Goal: Task Accomplishment & Management: Complete application form

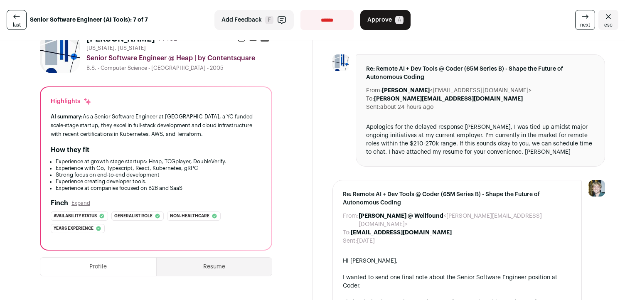
scroll to position [27, 0]
click at [455, 132] on div "Apologies for the delayed response Kyle, I was tied up amidst major ongoing ini…" at bounding box center [480, 139] width 229 height 33
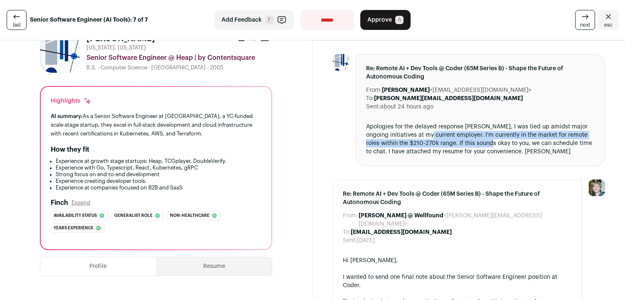
drag, startPoint x: 455, startPoint y: 132, endPoint x: 477, endPoint y: 144, distance: 25.0
click at [477, 144] on div "Apologies for the delayed response [PERSON_NAME], I was tied up amidst major on…" at bounding box center [480, 139] width 229 height 33
click at [468, 136] on div "Apologies for the delayed response [PERSON_NAME], I was tied up amidst major on…" at bounding box center [480, 139] width 229 height 33
drag, startPoint x: 468, startPoint y: 136, endPoint x: 482, endPoint y: 143, distance: 15.3
click at [482, 143] on div "Apologies for the delayed response [PERSON_NAME], I was tied up amidst major on…" at bounding box center [480, 139] width 229 height 33
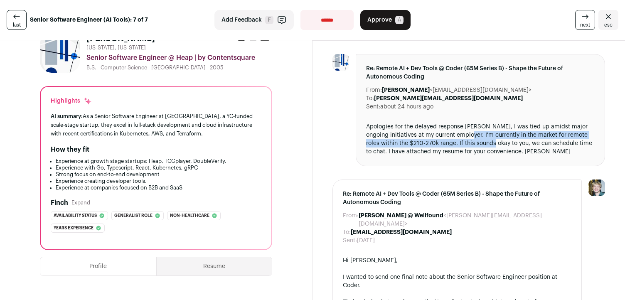
click at [482, 143] on div "Apologies for the delayed response [PERSON_NAME], I was tied up amidst major on…" at bounding box center [480, 139] width 229 height 33
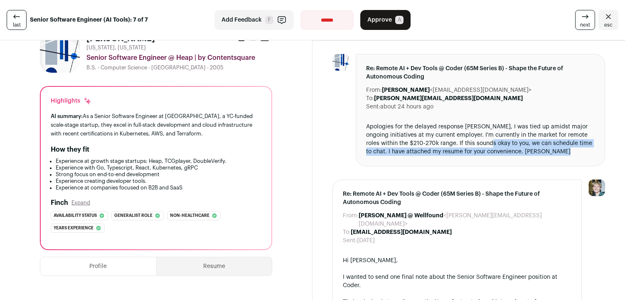
drag, startPoint x: 482, startPoint y: 143, endPoint x: 578, endPoint y: 154, distance: 96.6
click at [578, 154] on div "Apologies for the delayed response [PERSON_NAME], I was tied up amidst major on…" at bounding box center [480, 139] width 229 height 33
drag, startPoint x: 578, startPoint y: 154, endPoint x: 377, endPoint y: 146, distance: 200.6
click at [377, 147] on div "Apologies for the delayed response [PERSON_NAME], I was tied up amidst major on…" at bounding box center [480, 139] width 229 height 33
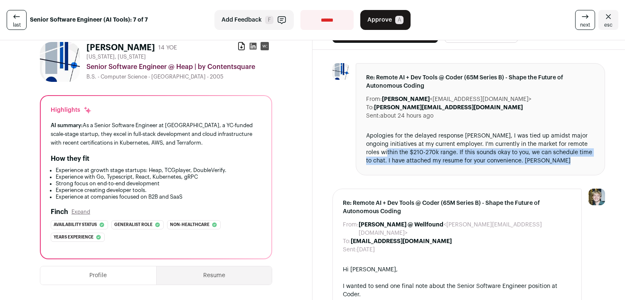
scroll to position [0, 0]
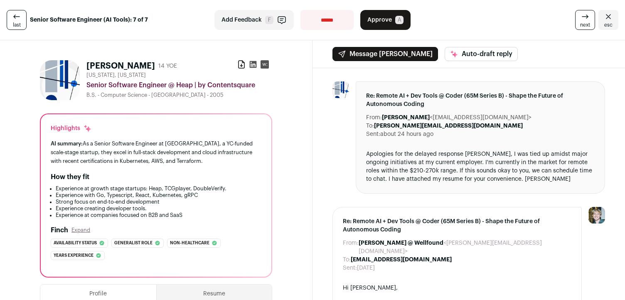
click at [91, 75] on span "[US_STATE], [US_STATE]" at bounding box center [115, 75] width 59 height 7
drag, startPoint x: 91, startPoint y: 75, endPoint x: 163, endPoint y: 75, distance: 71.9
click at [163, 75] on div "[US_STATE], [US_STATE]" at bounding box center [179, 75] width 186 height 7
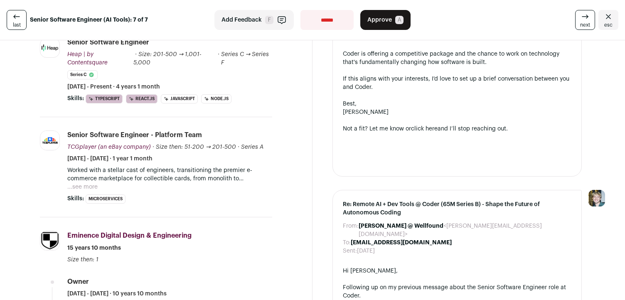
scroll to position [309, 0]
click at [83, 187] on button "...see more" at bounding box center [82, 187] width 30 height 8
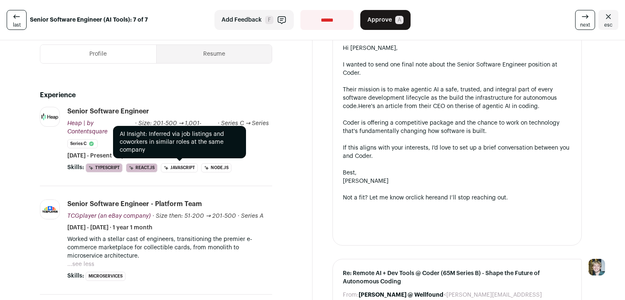
scroll to position [241, 0]
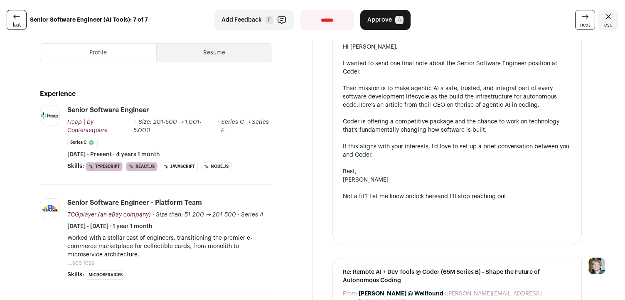
click at [355, 118] on div "Coder is offering a competitive package and the chance to work on technology th…" at bounding box center [457, 126] width 229 height 17
drag, startPoint x: 355, startPoint y: 117, endPoint x: 509, endPoint y: 116, distance: 154.7
click at [509, 118] on div "Coder is offering a competitive package and the chance to work on technology th…" at bounding box center [457, 126] width 229 height 17
drag, startPoint x: 509, startPoint y: 116, endPoint x: 509, endPoint y: 125, distance: 9.2
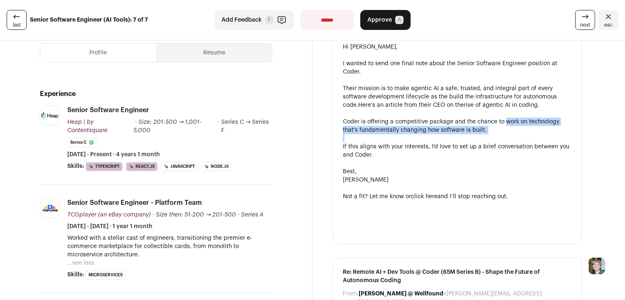
click at [509, 125] on div "Coder is offering a competitive package and the chance to work on technology th…" at bounding box center [457, 126] width 229 height 17
drag, startPoint x: 509, startPoint y: 125, endPoint x: 472, endPoint y: 110, distance: 40.1
click at [471, 118] on div "Coder is offering a competitive package and the chance to work on technology th…" at bounding box center [457, 126] width 229 height 17
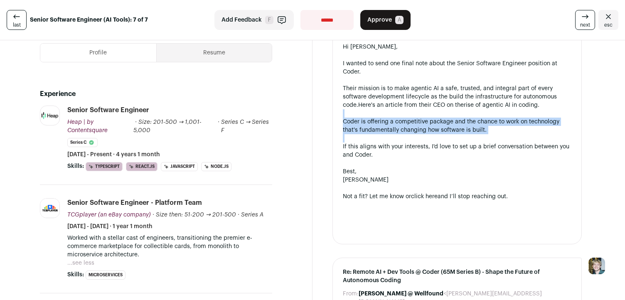
click at [472, 118] on div "Coder is offering a competitive package and the chance to work on technology th…" at bounding box center [457, 126] width 229 height 17
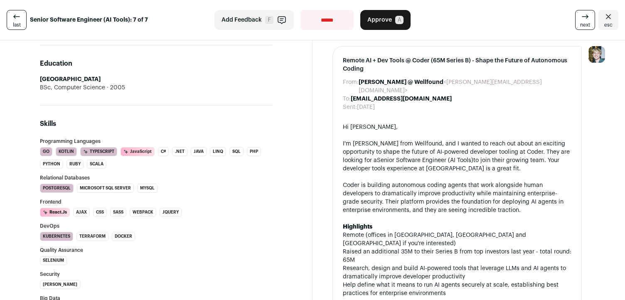
scroll to position [751, 0]
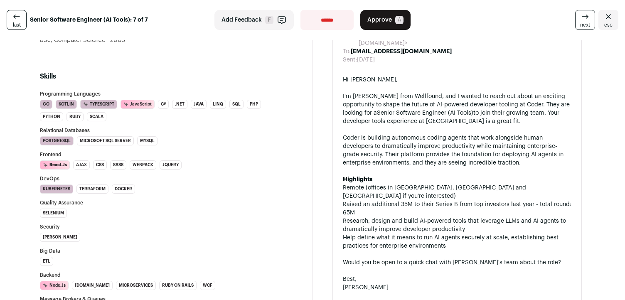
click at [457, 184] on li "Remote (offices in [GEOGRAPHIC_DATA], [GEOGRAPHIC_DATA] and [GEOGRAPHIC_DATA] i…" at bounding box center [457, 192] width 229 height 17
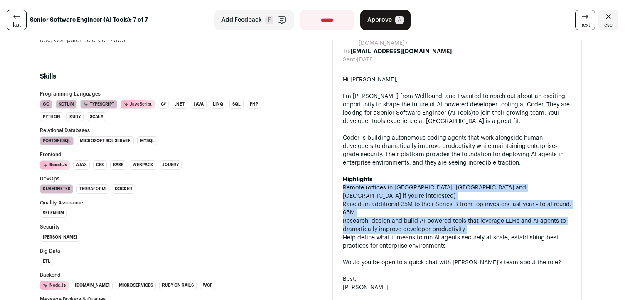
drag, startPoint x: 457, startPoint y: 161, endPoint x: 457, endPoint y: 185, distance: 24.5
click at [457, 185] on ul "Remote (offices in SF, Austin and London if you're interested) Raised an additi…" at bounding box center [457, 217] width 229 height 67
click at [457, 217] on li "Research, design and build AI-powered tools that leverage LLMs and AI agents to…" at bounding box center [457, 225] width 229 height 17
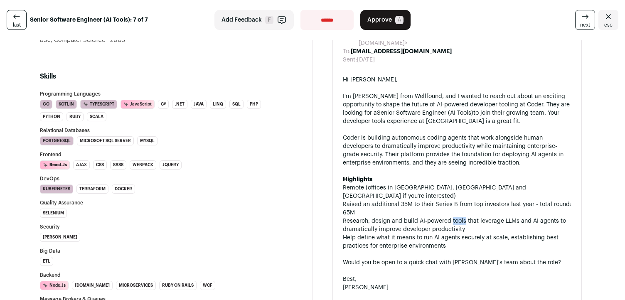
click at [457, 217] on li "Research, design and build AI-powered tools that leverage LLMs and AI agents to…" at bounding box center [457, 225] width 229 height 17
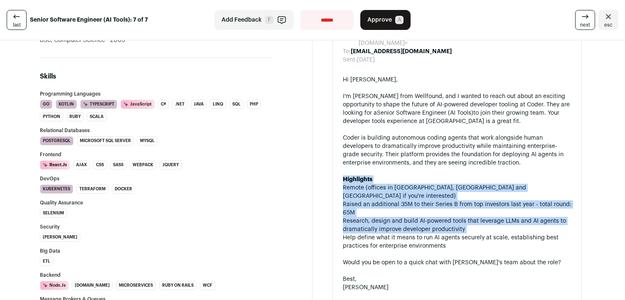
drag, startPoint x: 457, startPoint y: 185, endPoint x: 462, endPoint y: 156, distance: 30.1
click at [462, 156] on div "Hi Jonathan, I'm Kyle from Wellfound, and I wanted to reach out about an exciti…" at bounding box center [457, 200] width 229 height 249
click at [462, 175] on div "Highlights" at bounding box center [457, 179] width 229 height 8
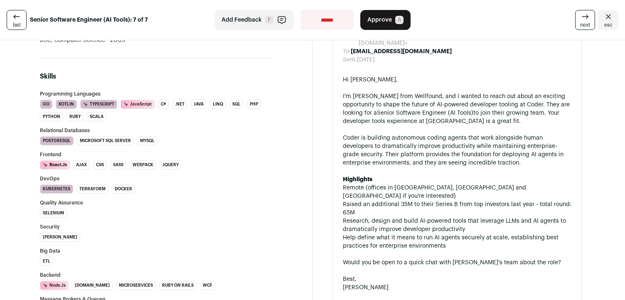
click at [462, 175] on div "Highlights" at bounding box center [457, 179] width 229 height 8
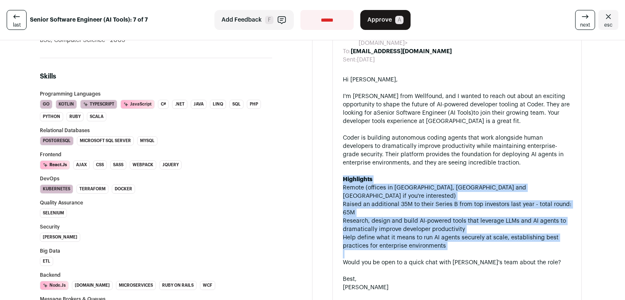
drag, startPoint x: 462, startPoint y: 156, endPoint x: 481, endPoint y: 207, distance: 54.9
click at [481, 207] on div "Hi Jonathan, I'm Kyle from Wellfound, and I wanted to reach out about an exciti…" at bounding box center [457, 200] width 229 height 249
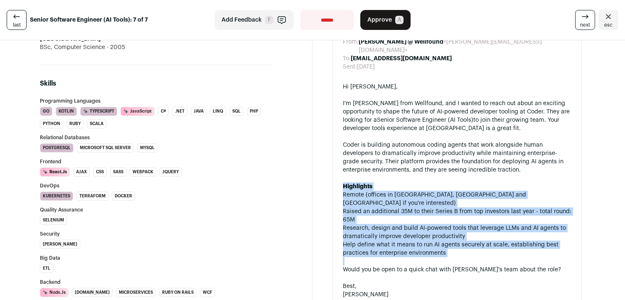
scroll to position [739, 0]
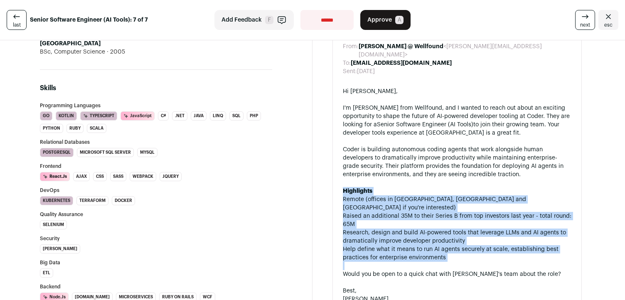
click at [377, 122] on link "Senior Software Engineer (AI Tools)" at bounding box center [425, 125] width 96 height 6
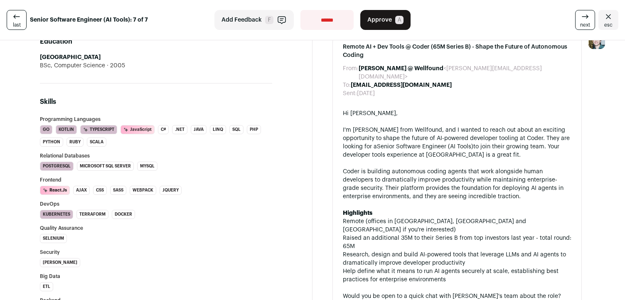
scroll to position [716, 0]
click at [452, 168] on div "Coder is building autonomous coding agents that work alongside human developers…" at bounding box center [457, 184] width 229 height 33
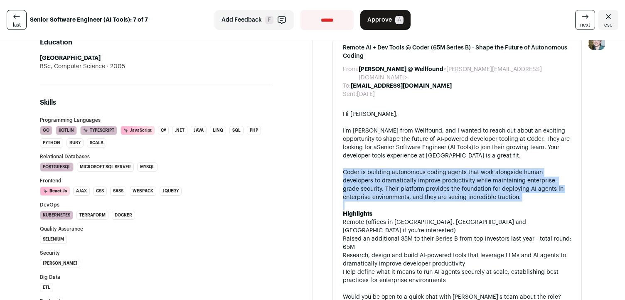
click at [452, 168] on div "Coder is building autonomous coding agents that work alongside human developers…" at bounding box center [457, 184] width 229 height 33
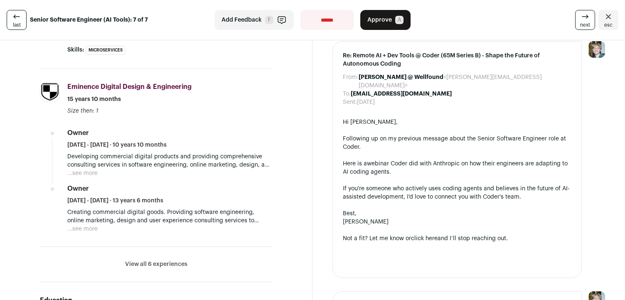
scroll to position [452, 0]
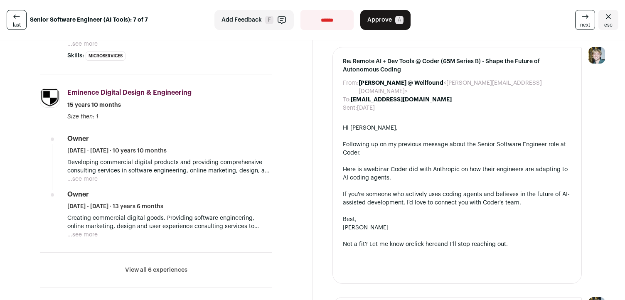
click at [452, 167] on link "webinar Coder did with Anthropic on how their engineers are adapting to AI codi…" at bounding box center [455, 174] width 225 height 14
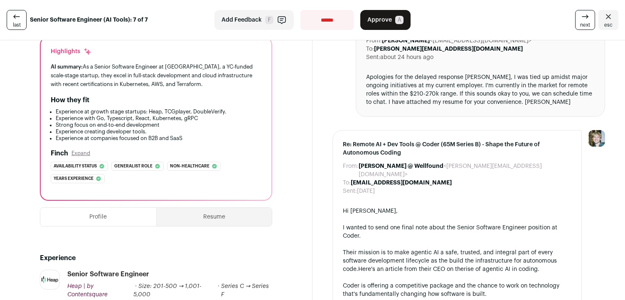
scroll to position [78, 0]
click at [477, 87] on div "Apologies for the delayed response [PERSON_NAME], I was tied up amidst major on…" at bounding box center [480, 88] width 229 height 33
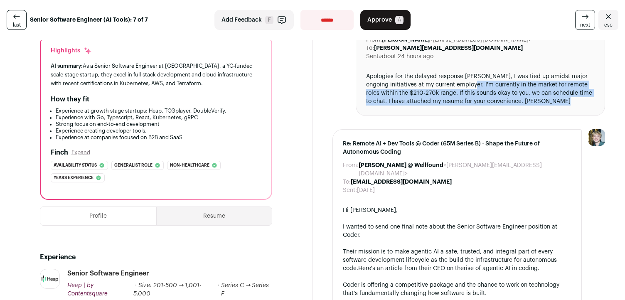
drag, startPoint x: 477, startPoint y: 87, endPoint x: 556, endPoint y: 105, distance: 81.9
click at [556, 105] on div "Apologies for the delayed response [PERSON_NAME], I was tied up amidst major on…" at bounding box center [480, 88] width 229 height 33
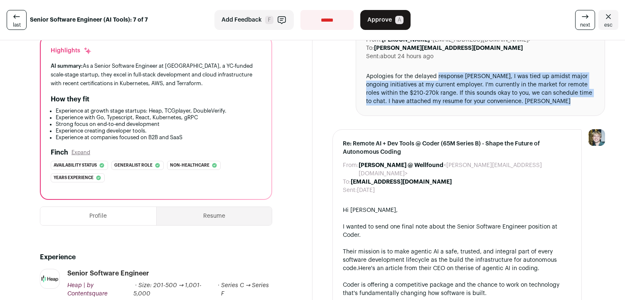
drag, startPoint x: 556, startPoint y: 105, endPoint x: 453, endPoint y: 74, distance: 108.1
click at [453, 74] on div "Apologies for the delayed response [PERSON_NAME], I was tied up amidst major on…" at bounding box center [480, 88] width 229 height 33
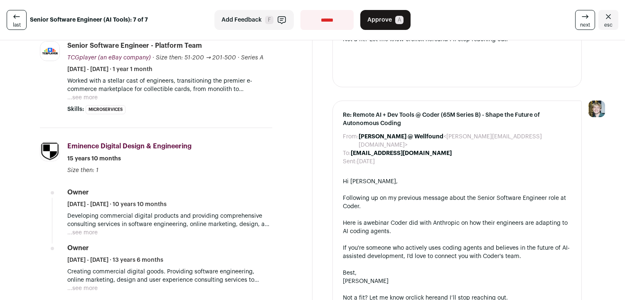
scroll to position [451, 0]
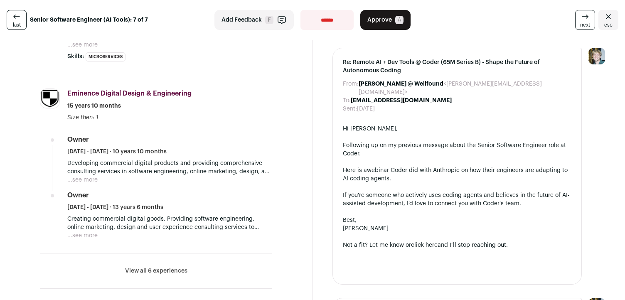
click at [86, 181] on button "...see more" at bounding box center [82, 180] width 30 height 8
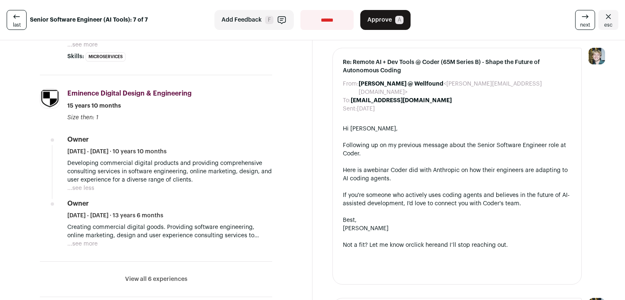
click at [75, 165] on p "Developing commercial digital products and providing comprehensive consulting s…" at bounding box center [169, 171] width 205 height 25
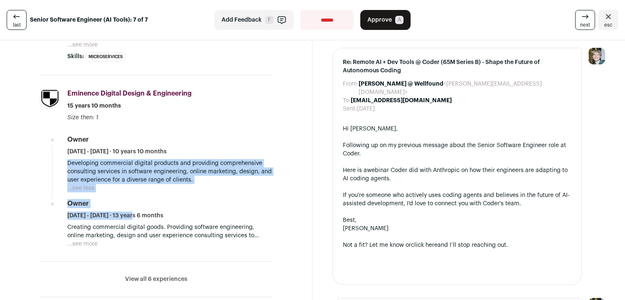
drag, startPoint x: 75, startPoint y: 165, endPoint x: 210, endPoint y: 196, distance: 138.0
click at [210, 196] on ul "Owner [DATE] - [DATE] · 10 years 10 months Developing commercial digital produc…" at bounding box center [169, 191] width 205 height 113
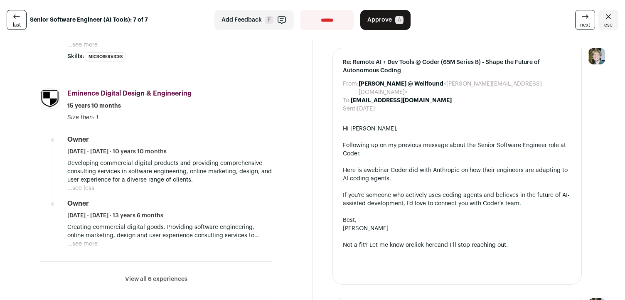
click at [188, 230] on p "Creating commercial digital goods. Providing software engineering, online marke…" at bounding box center [169, 231] width 205 height 17
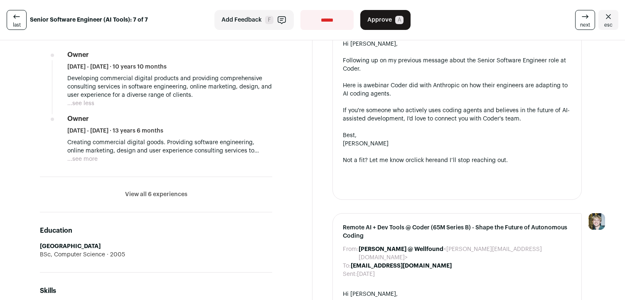
scroll to position [544, 0]
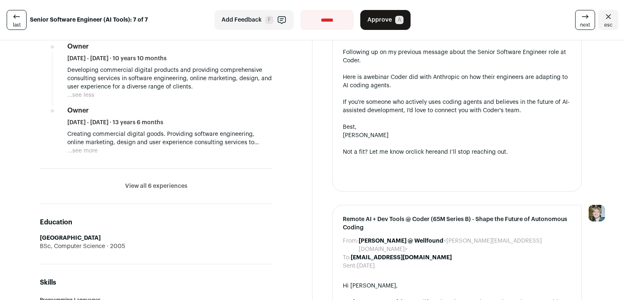
click at [179, 193] on li "View all 6 experiences View less" at bounding box center [156, 186] width 232 height 35
click at [182, 183] on button "View all 6 experiences" at bounding box center [156, 186] width 62 height 8
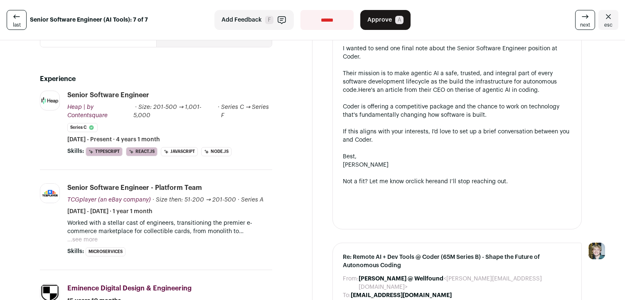
scroll to position [234, 0]
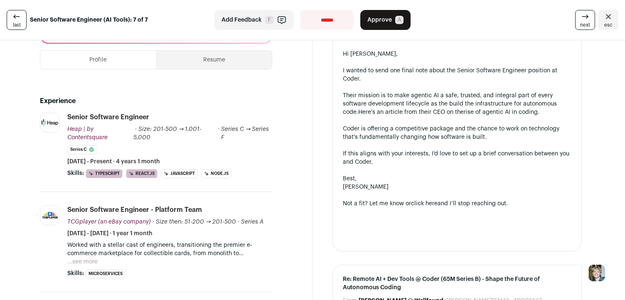
click at [263, 177] on div "Skills: TypeScript AI Insight: Inferred via job listings and coworkers in simil…" at bounding box center [169, 173] width 205 height 9
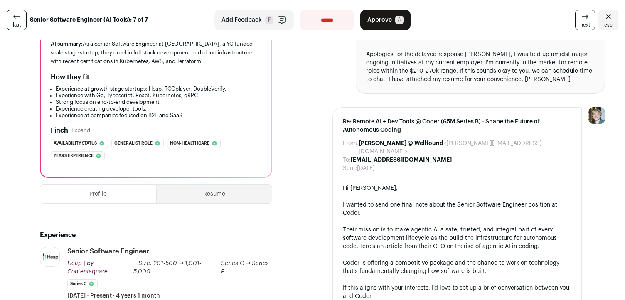
scroll to position [196, 0]
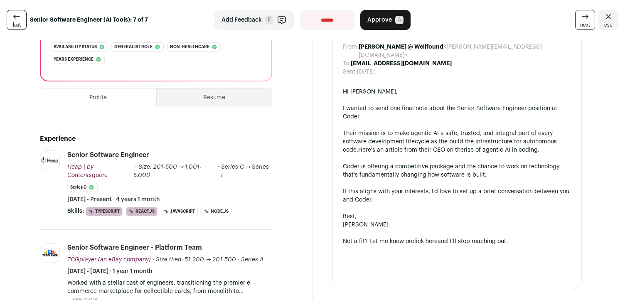
click at [211, 104] on button "Resume" at bounding box center [215, 98] width 116 height 18
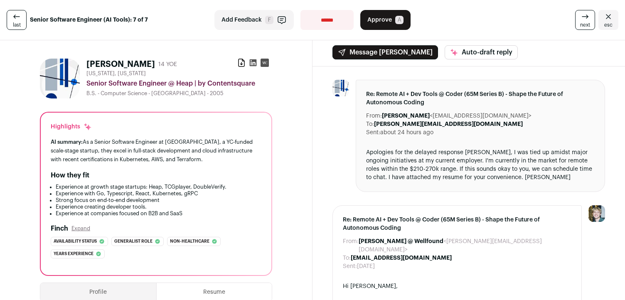
scroll to position [0, 0]
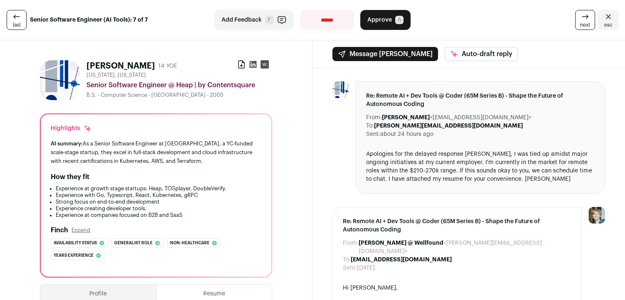
click at [96, 147] on div "AI summary: As a Senior Software Engineer at [GEOGRAPHIC_DATA], a YC-funded sca…" at bounding box center [156, 152] width 211 height 26
click at [401, 23] on span "A" at bounding box center [399, 20] width 8 height 8
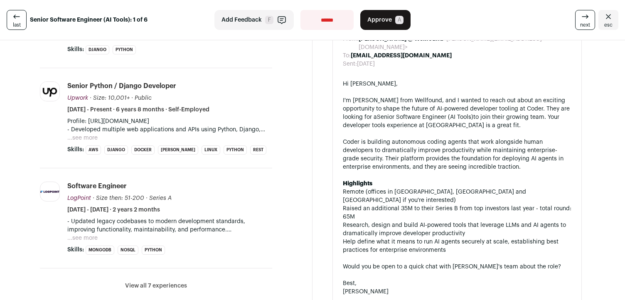
scroll to position [504, 0]
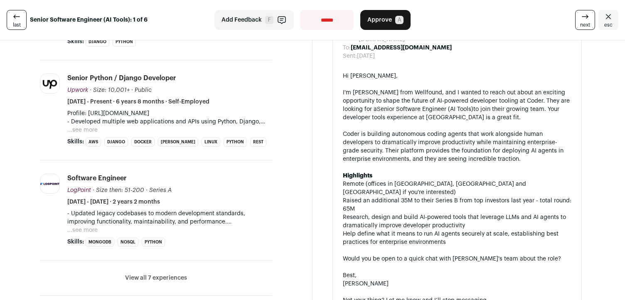
click at [134, 274] on button "View all 7 experiences" at bounding box center [156, 278] width 62 height 8
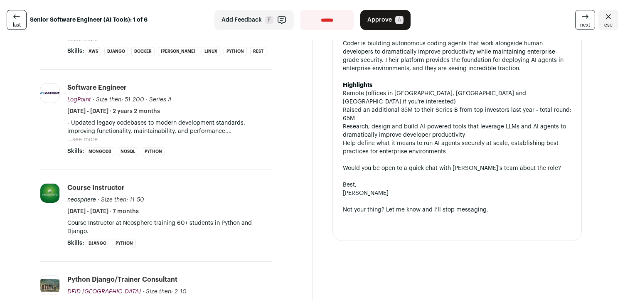
scroll to position [593, 0]
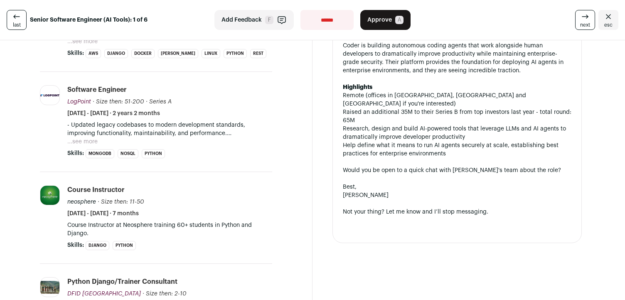
click at [142, 121] on p "- Updated legacy codebases to modern development standards, improving functiona…" at bounding box center [169, 129] width 205 height 17
click at [87, 123] on p "- Updated legacy codebases to modern development standards, improving functiona…" at bounding box center [169, 129] width 205 height 17
click at [85, 138] on button "...see more" at bounding box center [82, 142] width 30 height 8
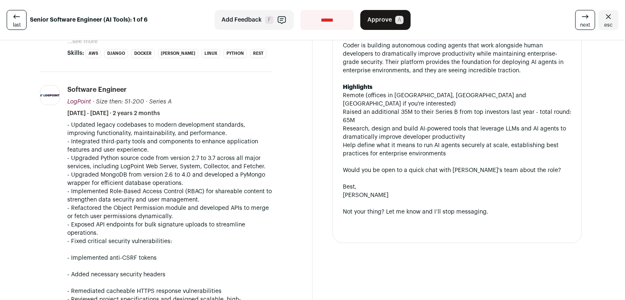
click at [93, 138] on p "- Integrated third-party tools and components to enhance application features a…" at bounding box center [169, 146] width 205 height 17
click at [101, 121] on p "- Updated legacy codebases to modern development standards, improving functiona…" at bounding box center [169, 129] width 205 height 17
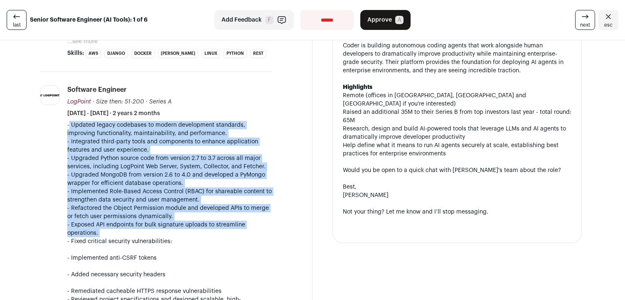
drag, startPoint x: 101, startPoint y: 112, endPoint x: 177, endPoint y: 217, distance: 128.7
click at [177, 217] on div "- Updated legacy codebases to modern development standards, improving functiona…" at bounding box center [169, 216] width 205 height 191
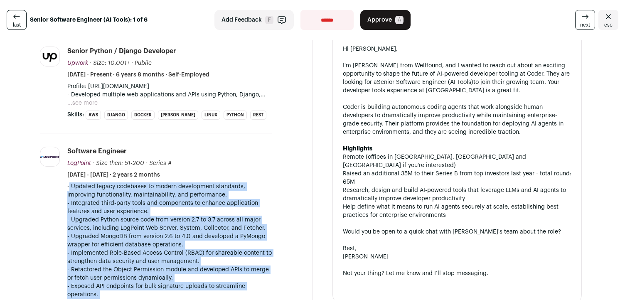
scroll to position [410, 0]
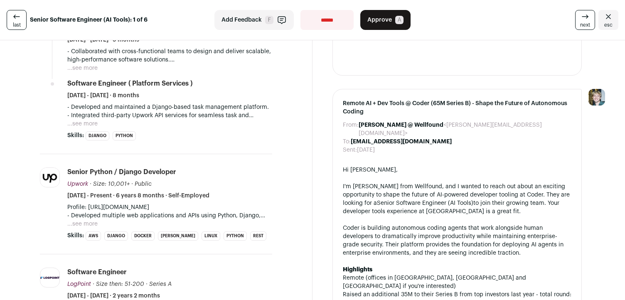
click at [83, 220] on button "...see more" at bounding box center [82, 224] width 30 height 8
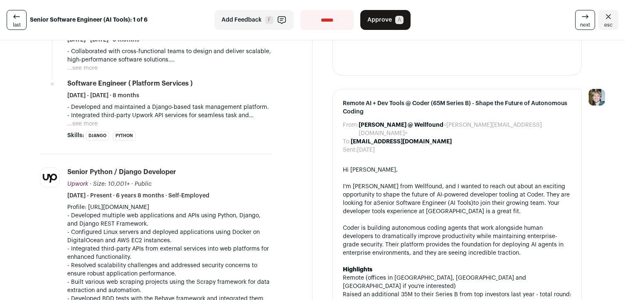
click at [111, 212] on p "- Developed multiple web applications and APIs using Python, Django, and Django…" at bounding box center [169, 220] width 205 height 17
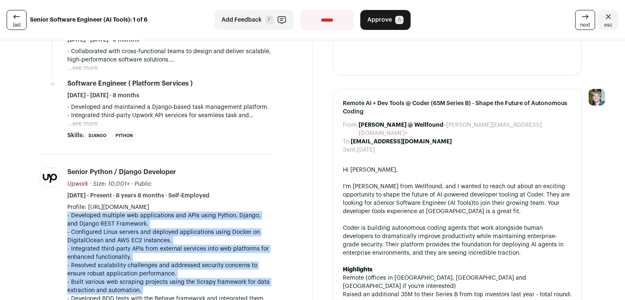
drag, startPoint x: 111, startPoint y: 200, endPoint x: 111, endPoint y: 271, distance: 71.5
click at [111, 271] on div "Profile: [URL][DOMAIN_NAME] - Developed multiple web applications and APIs usin…" at bounding box center [169, 273] width 205 height 141
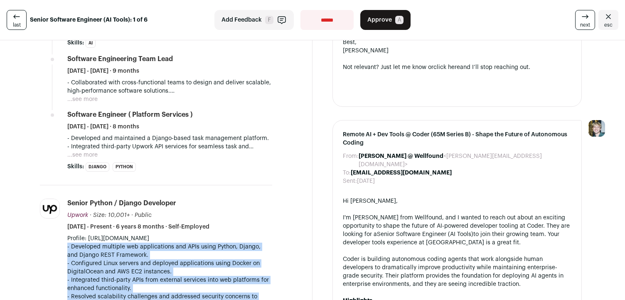
scroll to position [373, 0]
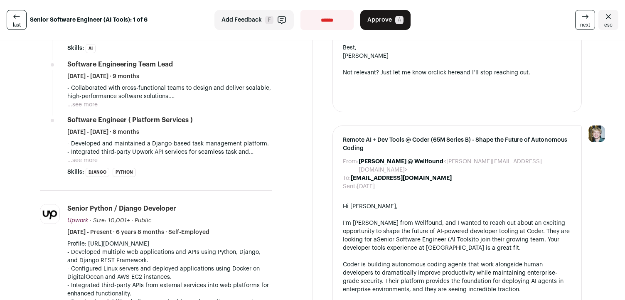
click at [94, 148] on p "- Integrated third-party Upwork API services for seamless task and freelancer m…" at bounding box center [169, 152] width 205 height 8
click at [91, 156] on button "...see more" at bounding box center [82, 160] width 30 height 8
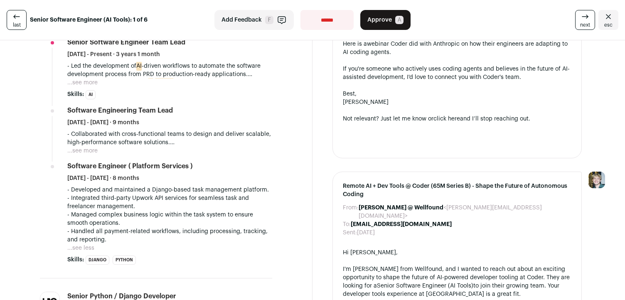
scroll to position [329, 0]
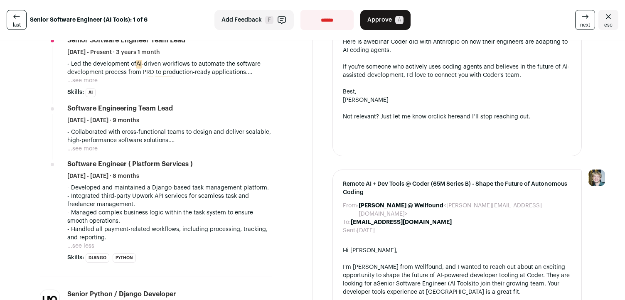
click at [95, 145] on button "...see more" at bounding box center [82, 149] width 30 height 8
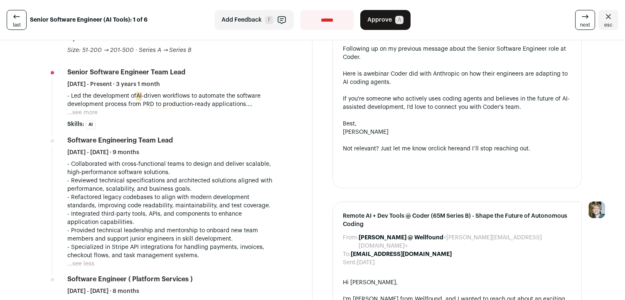
scroll to position [285, 0]
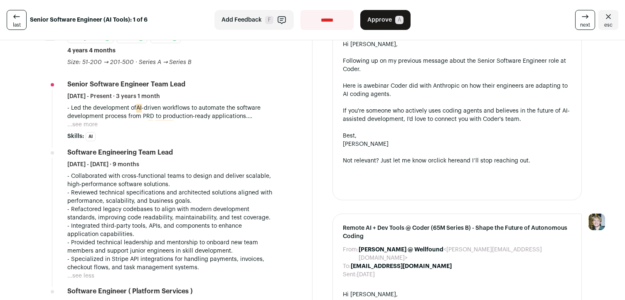
click at [91, 121] on button "...see more" at bounding box center [82, 125] width 30 height 8
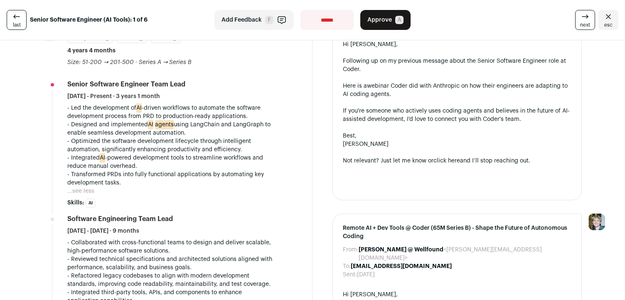
drag, startPoint x: 86, startPoint y: 177, endPoint x: 124, endPoint y: 149, distance: 46.7
click at [124, 149] on div "- Led the development of AI -driven workflows to automate the software developm…" at bounding box center [169, 149] width 205 height 91
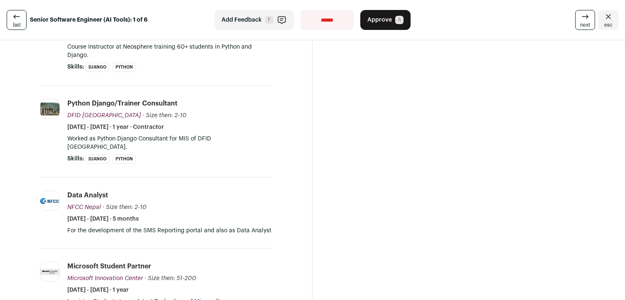
click at [263, 108] on div "Python Django/Trainer Consultant DFID [GEOGRAPHIC_DATA] DFID [GEOGRAPHIC_DATA] …" at bounding box center [169, 115] width 205 height 32
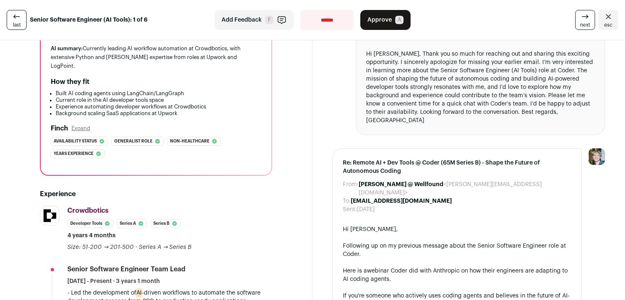
scroll to position [25, 0]
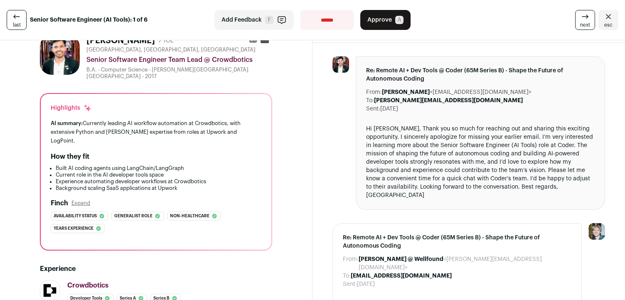
click at [156, 178] on li "Experience automating developer workflows at Crowdbotics" at bounding box center [159, 181] width 206 height 7
click at [169, 179] on div "Highlights AI summary: Currently leading AI workflow automation at Crowdbotics,…" at bounding box center [156, 172] width 231 height 156
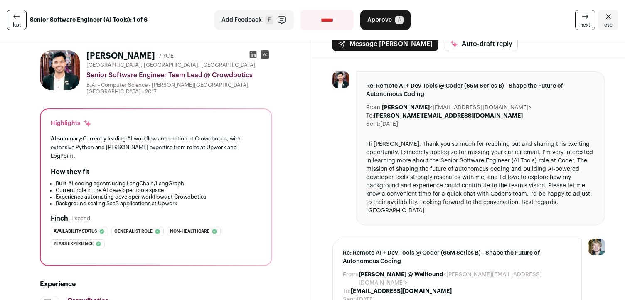
scroll to position [0, 0]
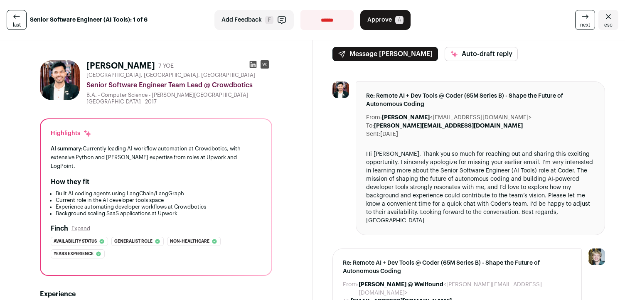
click at [252, 66] on icon at bounding box center [253, 64] width 7 height 7
click at [269, 22] on span "F" at bounding box center [269, 20] width 8 height 8
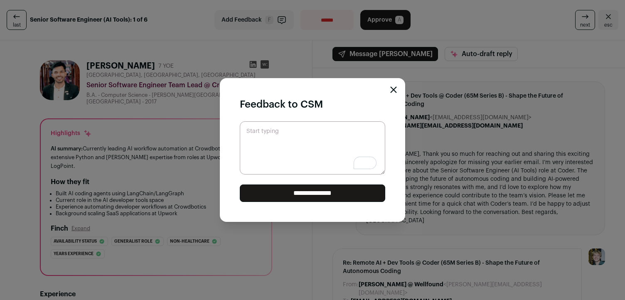
click at [301, 143] on textarea "Start typing" at bounding box center [313, 147] width 146 height 53
type textarea "*****"
type textarea "**********"
click at [163, 184] on div "**********" at bounding box center [312, 150] width 625 height 300
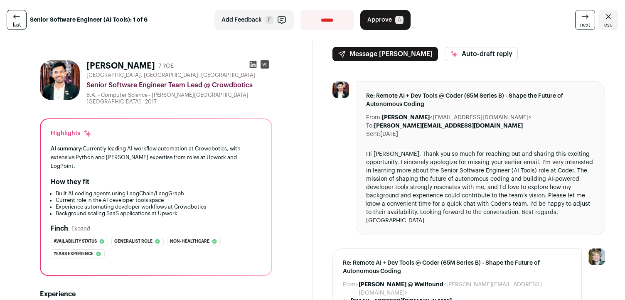
click at [256, 26] on button "Add Feedback F" at bounding box center [254, 20] width 79 height 20
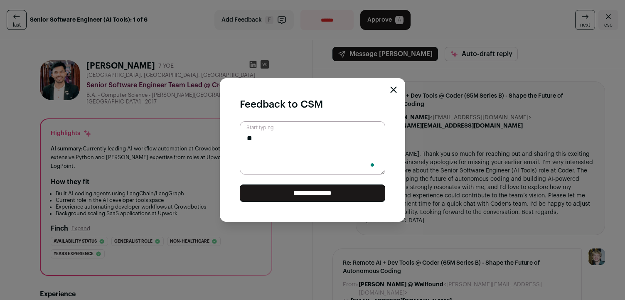
type textarea "*"
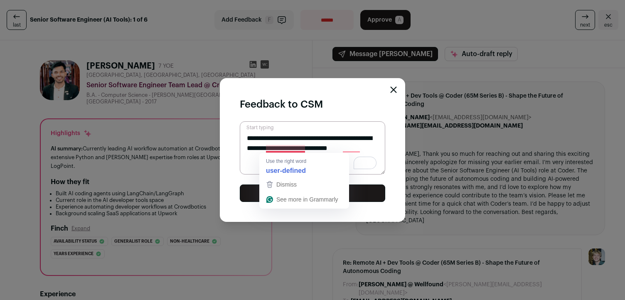
click at [284, 149] on textarea "**********" at bounding box center [313, 147] width 146 height 53
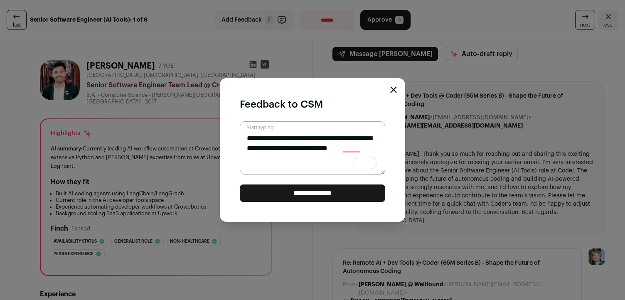
click at [309, 148] on textarea "**********" at bounding box center [313, 147] width 146 height 53
drag, startPoint x: 309, startPoint y: 148, endPoint x: 316, endPoint y: 178, distance: 30.7
click at [316, 178] on form "**********" at bounding box center [313, 161] width 146 height 81
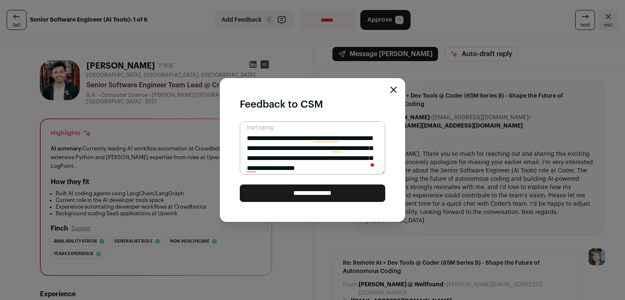
scroll to position [7, 0]
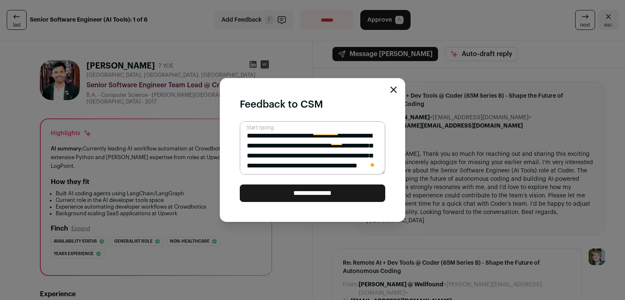
click at [299, 160] on textarea "**********" at bounding box center [313, 147] width 146 height 53
drag, startPoint x: 299, startPoint y: 160, endPoint x: 340, endPoint y: 163, distance: 40.9
click at [340, 163] on textarea "**********" at bounding box center [313, 147] width 146 height 53
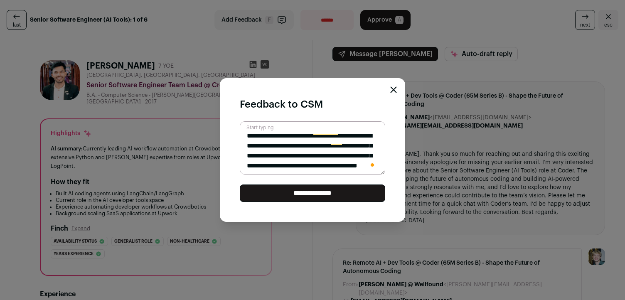
click at [340, 163] on textarea "**********" at bounding box center [313, 147] width 146 height 53
click at [319, 170] on textarea "**********" at bounding box center [313, 147] width 146 height 53
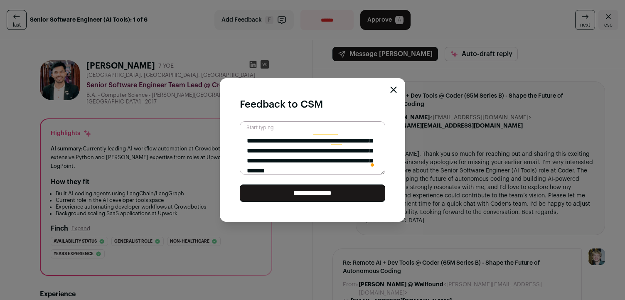
scroll to position [17, 0]
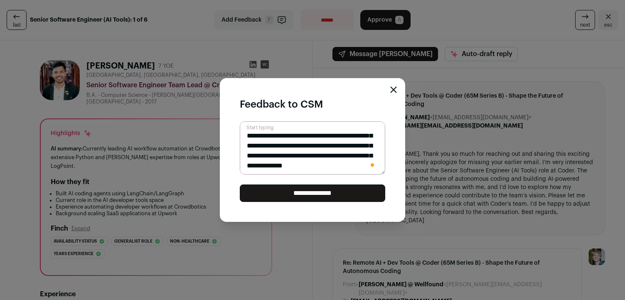
type textarea "**********"
click at [291, 202] on input "**********" at bounding box center [313, 193] width 146 height 17
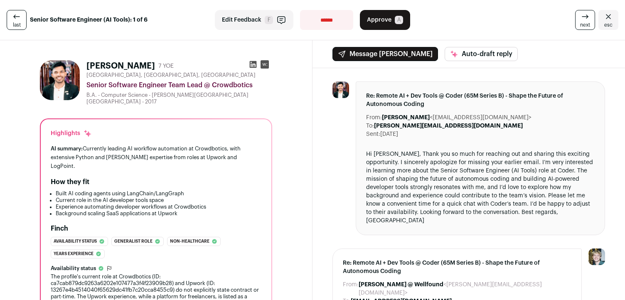
scroll to position [0, 0]
click at [589, 20] on icon at bounding box center [585, 17] width 10 height 10
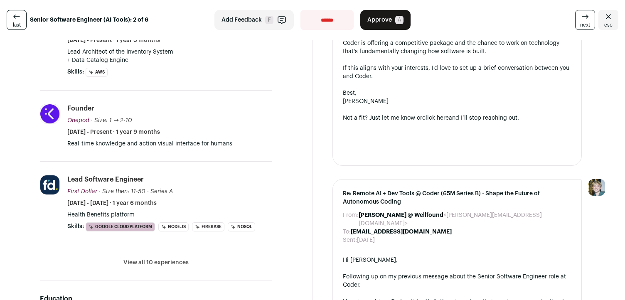
scroll to position [297, 0]
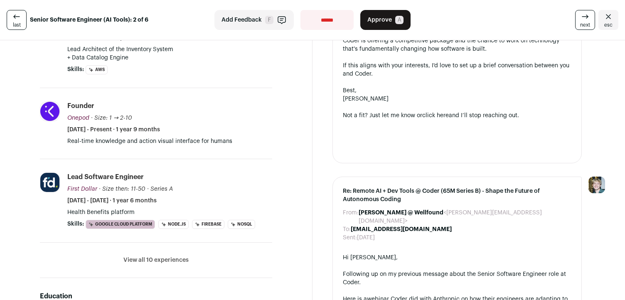
click at [156, 265] on li "View all 10 experiences View less" at bounding box center [156, 260] width 232 height 35
click at [159, 256] on button "View all 10 experiences" at bounding box center [155, 260] width 65 height 8
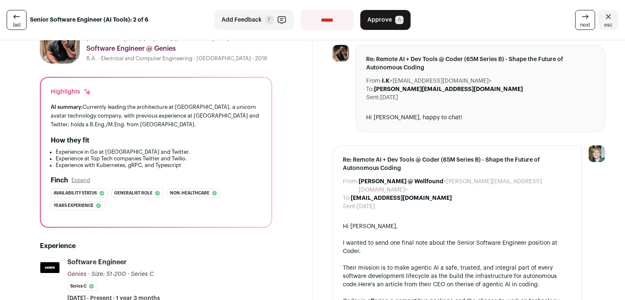
scroll to position [0, 0]
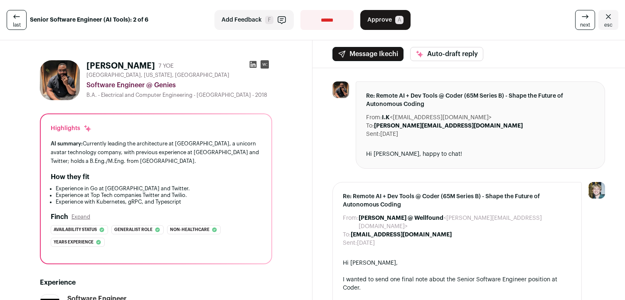
click at [165, 95] on div "B.A. - Electrical and Computer Engineering - [GEOGRAPHIC_DATA] - 2018" at bounding box center [179, 95] width 186 height 7
drag, startPoint x: 165, startPoint y: 95, endPoint x: 252, endPoint y: 94, distance: 87.3
click at [252, 94] on div "B.A. - Electrical and Computer Engineering - [GEOGRAPHIC_DATA] - 2018" at bounding box center [179, 95] width 186 height 7
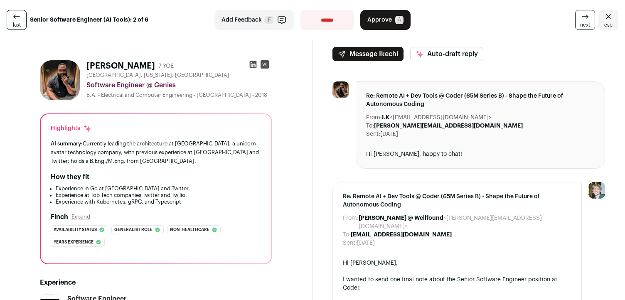
click at [252, 64] on icon at bounding box center [253, 64] width 7 height 7
click at [393, 21] on button "Approve A" at bounding box center [386, 20] width 50 height 20
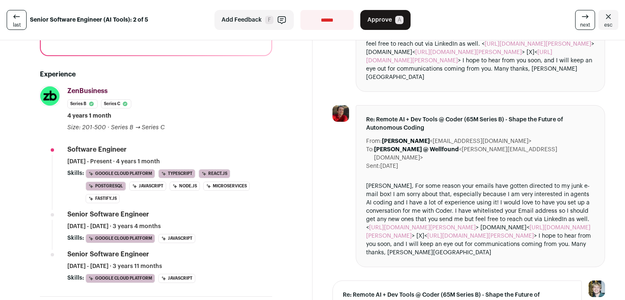
scroll to position [219, 0]
click at [368, 182] on div "[PERSON_NAME], For some reason your emails have gotten directed to my junk e-ma…" at bounding box center [480, 219] width 229 height 75
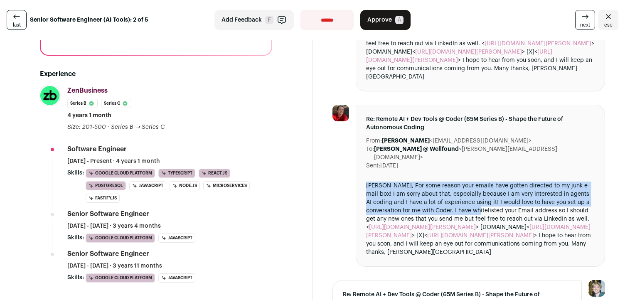
drag, startPoint x: 368, startPoint y: 167, endPoint x: 440, endPoint y: 191, distance: 75.2
click at [440, 191] on div "[PERSON_NAME], For some reason your emails have gotten directed to my junk e-ma…" at bounding box center [480, 219] width 229 height 75
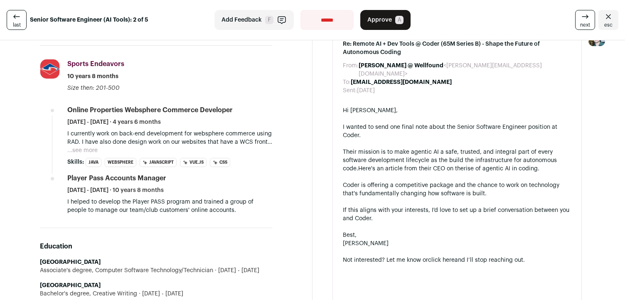
scroll to position [470, 0]
click at [84, 105] on div "Online Properties Websphere Commerce Developer" at bounding box center [149, 109] width 165 height 9
drag, startPoint x: 84, startPoint y: 97, endPoint x: 135, endPoint y: 94, distance: 51.3
click at [135, 105] on div "Online Properties Websphere Commerce Developer" at bounding box center [149, 109] width 165 height 9
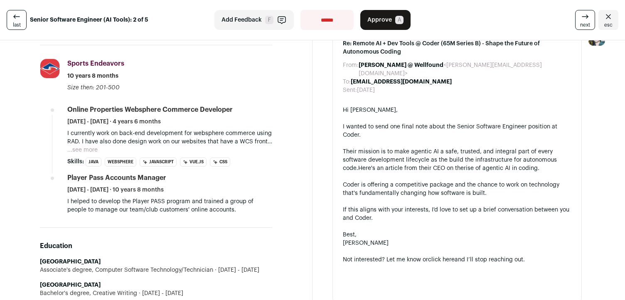
drag, startPoint x: 135, startPoint y: 94, endPoint x: 215, endPoint y: 94, distance: 80.3
click at [215, 105] on div "Online Properties Websphere Commerce Developer" at bounding box center [149, 109] width 165 height 9
click at [82, 146] on button "...see more" at bounding box center [82, 150] width 30 height 8
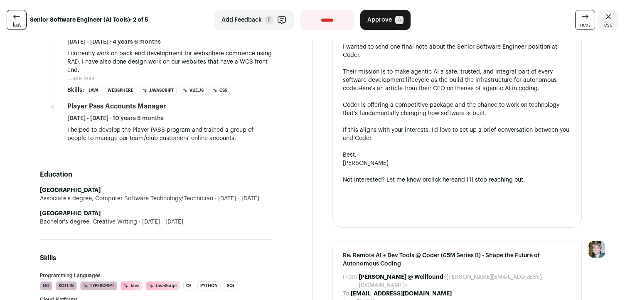
scroll to position [551, 0]
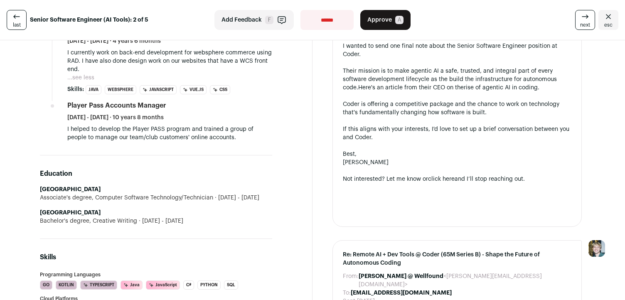
click at [99, 217] on div "Bachelor's degree, Creative Writing [DATE] - [DATE]" at bounding box center [156, 221] width 232 height 8
drag, startPoint x: 99, startPoint y: 210, endPoint x: 193, endPoint y: 210, distance: 93.6
click at [193, 217] on div "Bachelor's degree, Creative Writing [DATE] - [DATE]" at bounding box center [156, 221] width 232 height 8
drag, startPoint x: 193, startPoint y: 210, endPoint x: 72, endPoint y: 207, distance: 120.6
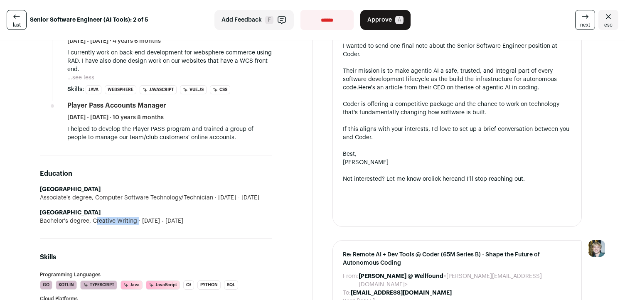
click at [72, 217] on div "Bachelor's degree, Creative Writing [DATE] - [DATE]" at bounding box center [156, 221] width 232 height 8
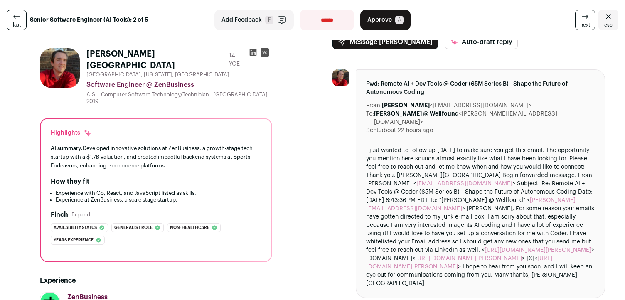
scroll to position [0, 0]
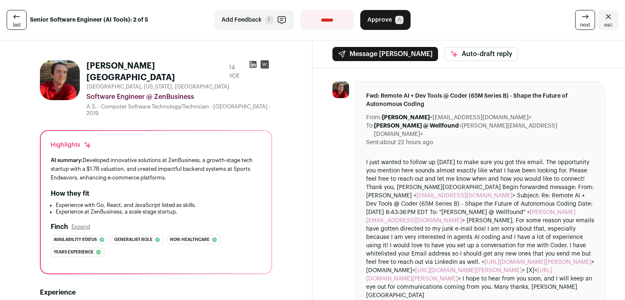
click at [96, 64] on h1 "[PERSON_NAME][GEOGRAPHIC_DATA]" at bounding box center [155, 71] width 139 height 23
drag, startPoint x: 96, startPoint y: 64, endPoint x: 177, endPoint y: 66, distance: 80.3
click at [177, 66] on h1 "[PERSON_NAME][GEOGRAPHIC_DATA]" at bounding box center [155, 71] width 139 height 23
drag, startPoint x: 177, startPoint y: 66, endPoint x: 99, endPoint y: 64, distance: 78.2
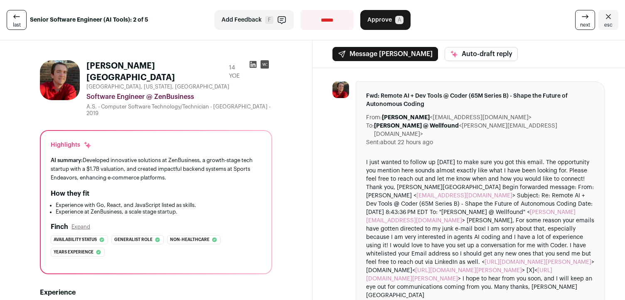
click at [99, 64] on h1 "[PERSON_NAME][GEOGRAPHIC_DATA]" at bounding box center [155, 71] width 139 height 23
drag, startPoint x: 99, startPoint y: 64, endPoint x: 179, endPoint y: 65, distance: 80.7
click at [180, 65] on h1 "[PERSON_NAME][GEOGRAPHIC_DATA]" at bounding box center [155, 71] width 139 height 23
click at [179, 65] on h1 "[PERSON_NAME][GEOGRAPHIC_DATA]" at bounding box center [155, 71] width 139 height 23
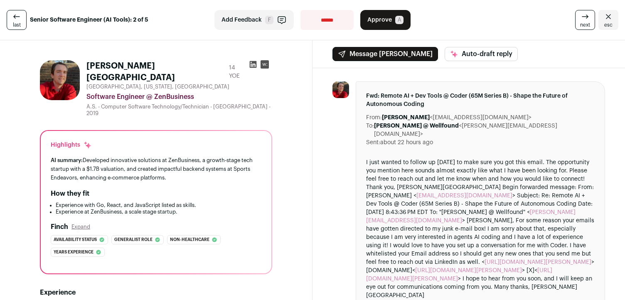
drag, startPoint x: 179, startPoint y: 65, endPoint x: 96, endPoint y: 65, distance: 83.2
click at [96, 65] on h1 "[PERSON_NAME][GEOGRAPHIC_DATA]" at bounding box center [155, 71] width 139 height 23
drag, startPoint x: 96, startPoint y: 65, endPoint x: 197, endPoint y: 65, distance: 101.0
click at [198, 65] on div "[PERSON_NAME][GEOGRAPHIC_DATA] 14 YOE" at bounding box center [165, 71] width 159 height 23
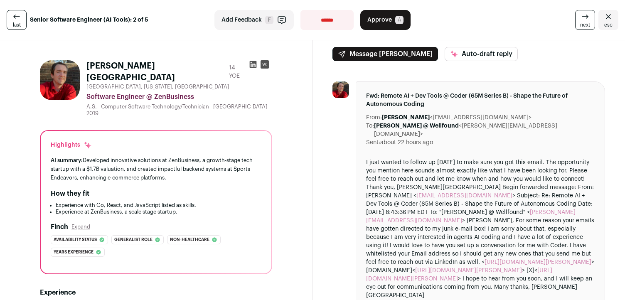
click at [185, 68] on h1 "[PERSON_NAME][GEOGRAPHIC_DATA]" at bounding box center [155, 71] width 139 height 23
drag, startPoint x: 185, startPoint y: 68, endPoint x: 89, endPoint y: 66, distance: 96.1
click at [88, 66] on h1 "[PERSON_NAME][GEOGRAPHIC_DATA]" at bounding box center [155, 71] width 139 height 23
click at [142, 68] on h1 "[PERSON_NAME][GEOGRAPHIC_DATA]" at bounding box center [155, 71] width 139 height 23
drag, startPoint x: 142, startPoint y: 68, endPoint x: 91, endPoint y: 60, distance: 51.7
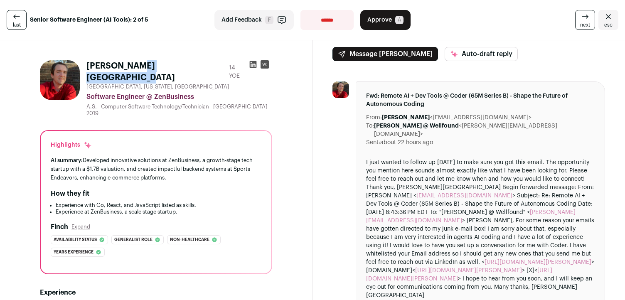
click at [91, 60] on h1 "[PERSON_NAME][GEOGRAPHIC_DATA]" at bounding box center [155, 71] width 139 height 23
drag, startPoint x: 91, startPoint y: 60, endPoint x: 193, endPoint y: 67, distance: 102.1
click at [193, 67] on div "[PERSON_NAME][GEOGRAPHIC_DATA] 14 YOE" at bounding box center [165, 71] width 159 height 23
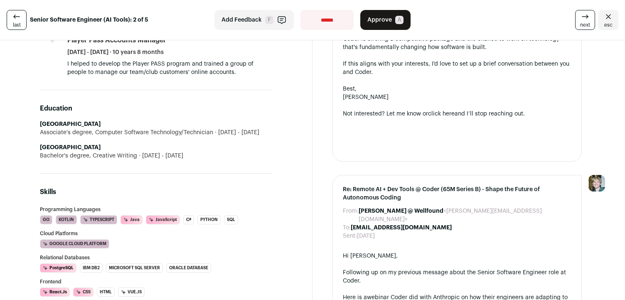
scroll to position [653, 0]
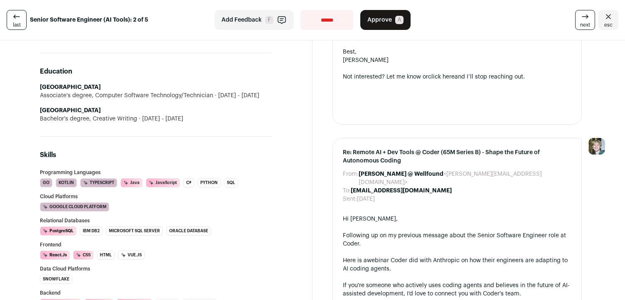
click at [61, 178] on li "Kotlin" at bounding box center [66, 182] width 21 height 9
click at [47, 178] on li "Go" at bounding box center [46, 182] width 12 height 9
drag, startPoint x: 47, startPoint y: 173, endPoint x: 86, endPoint y: 176, distance: 39.3
click at [86, 176] on div "Programming Languages Go [GEOGRAPHIC_DATA] TypeScript AI Insight: Inferred via …" at bounding box center [156, 299] width 232 height 259
click at [166, 218] on h3 "Relational Databases" at bounding box center [156, 220] width 232 height 5
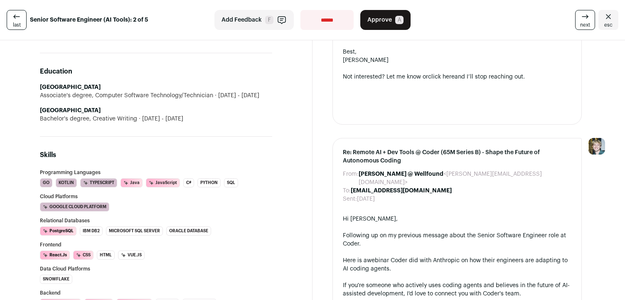
click at [49, 178] on li "Go" at bounding box center [46, 182] width 12 height 9
click at [47, 178] on li "Go" at bounding box center [46, 182] width 12 height 9
click at [60, 170] on div "Programming Languages Go [GEOGRAPHIC_DATA] TypeScript AI Insight: Inferred via …" at bounding box center [156, 178] width 232 height 17
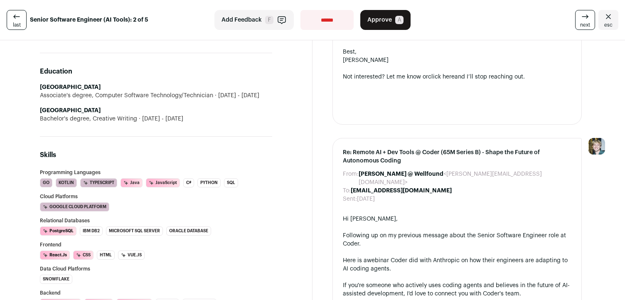
click at [61, 170] on h3 "Programming Languages" at bounding box center [156, 172] width 232 height 5
drag, startPoint x: 61, startPoint y: 161, endPoint x: 124, endPoint y: 161, distance: 63.2
click at [125, 170] on h3 "Programming Languages" at bounding box center [156, 172] width 232 height 5
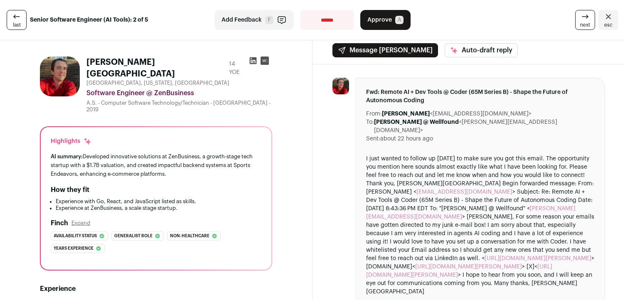
scroll to position [0, 0]
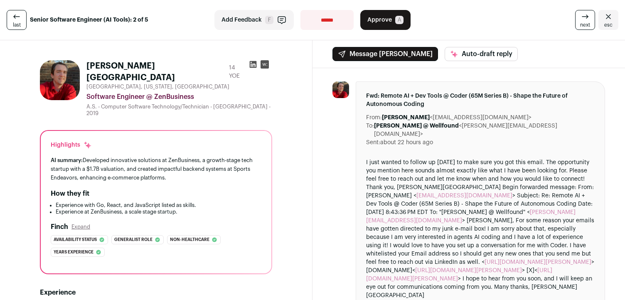
click at [405, 24] on button "Approve A" at bounding box center [386, 20] width 50 height 20
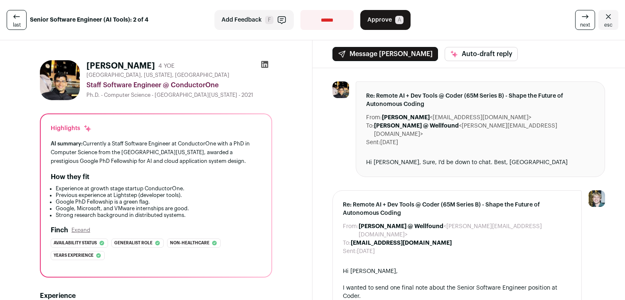
click at [192, 144] on div "AI summary: Currently a Staff Software Engineer at ConductorOne with a PhD in C…" at bounding box center [156, 152] width 211 height 26
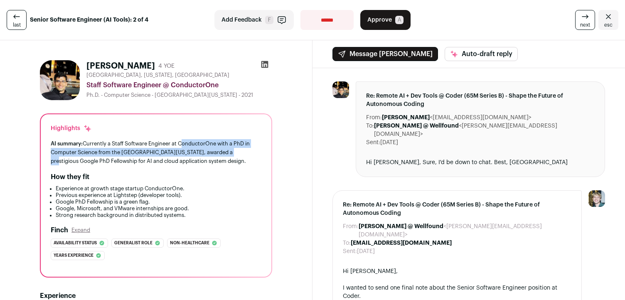
drag, startPoint x: 192, startPoint y: 144, endPoint x: 204, endPoint y: 156, distance: 16.8
click at [204, 156] on div "AI summary: Currently a Staff Software Engineer at ConductorOne with a PhD in C…" at bounding box center [156, 152] width 211 height 26
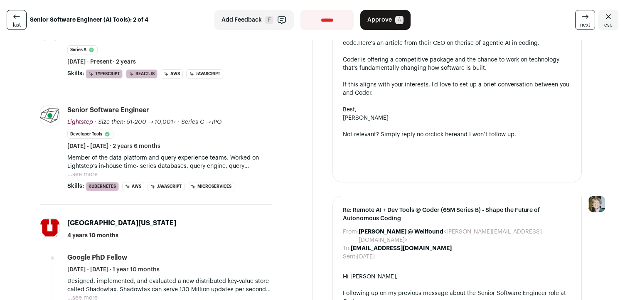
scroll to position [286, 0]
click at [89, 174] on button "...see more" at bounding box center [82, 175] width 30 height 8
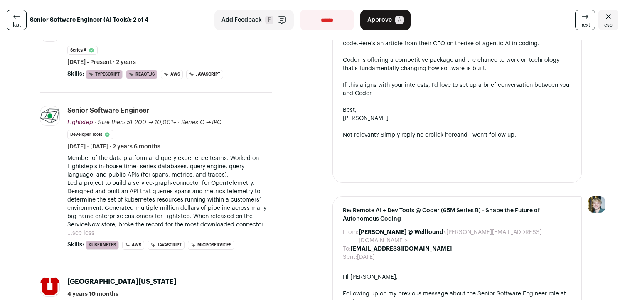
click at [70, 161] on p "Member of the data platform and query experience teams. Worked on Lightstep’s i…" at bounding box center [169, 166] width 205 height 25
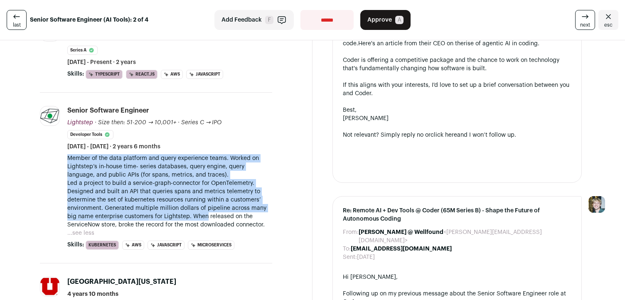
drag, startPoint x: 70, startPoint y: 161, endPoint x: 202, endPoint y: 213, distance: 142.6
click at [202, 213] on div "Member of the data platform and query experience teams. Worked on Lightstep’s i…" at bounding box center [169, 191] width 205 height 75
click at [202, 213] on p "Led a project to build a service-graph-connector for OpenTelemetry. Designed an…" at bounding box center [169, 204] width 205 height 50
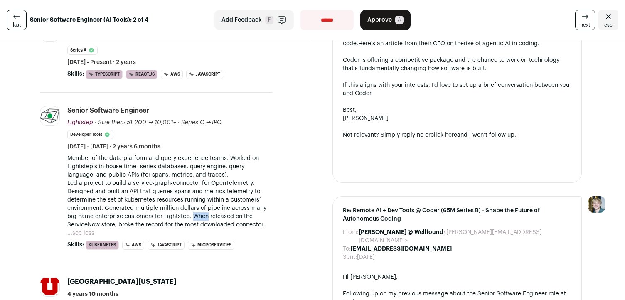
click at [202, 213] on p "Led a project to build a service-graph-connector for OpenTelemetry. Designed an…" at bounding box center [169, 204] width 205 height 50
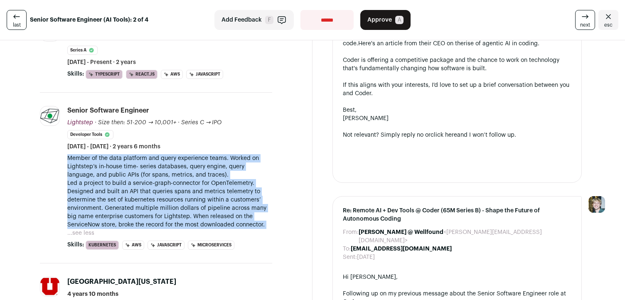
drag, startPoint x: 202, startPoint y: 213, endPoint x: 192, endPoint y: 161, distance: 53.4
click at [192, 160] on div "Member of the data platform and query experience teams. Worked on Lightstep’s i…" at bounding box center [169, 191] width 205 height 75
click at [192, 161] on p "Member of the data platform and query experience teams. Worked on Lightstep’s i…" at bounding box center [169, 166] width 205 height 25
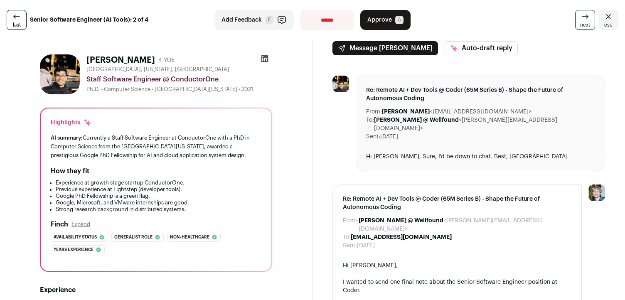
scroll to position [0, 0]
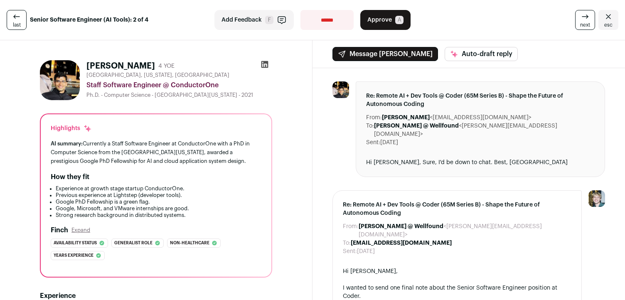
click at [262, 17] on span "Add Feedback" at bounding box center [242, 20] width 40 height 8
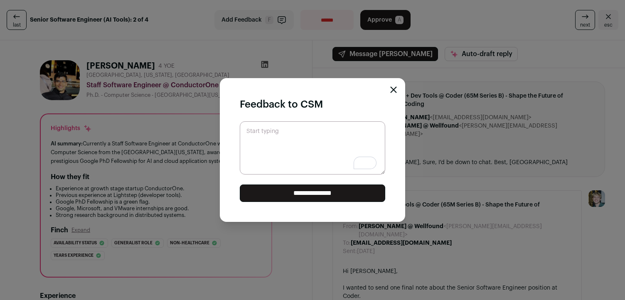
click at [259, 153] on textarea "Start typing" at bounding box center [313, 147] width 146 height 53
type textarea "*"
click at [174, 173] on div "**********" at bounding box center [312, 150] width 625 height 300
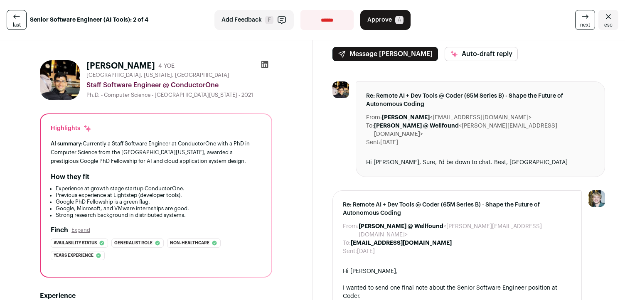
click at [576, 22] on link "next" at bounding box center [585, 20] width 20 height 20
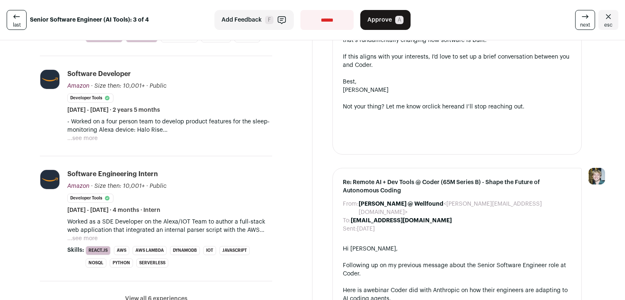
scroll to position [321, 0]
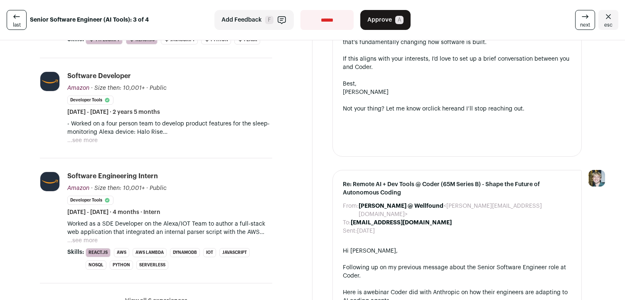
click at [86, 135] on p "- Worked on a four person team to develop product features for the sleep-monito…" at bounding box center [169, 128] width 205 height 17
click at [86, 137] on button "...see more" at bounding box center [82, 140] width 30 height 8
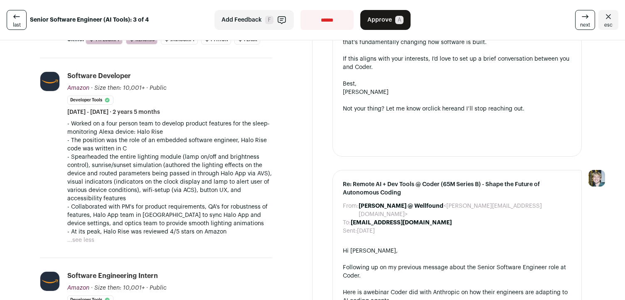
click at [86, 131] on p "- Worked on a four person team to develop product features for the sleep-monito…" at bounding box center [169, 128] width 205 height 17
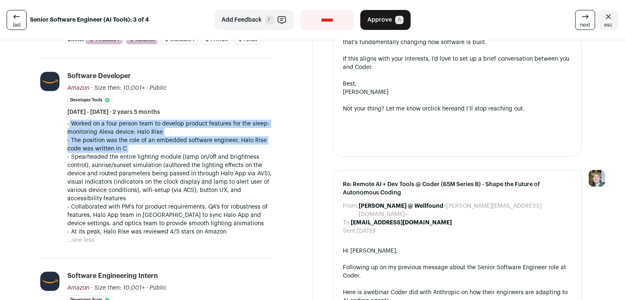
drag, startPoint x: 86, startPoint y: 131, endPoint x: 86, endPoint y: 148, distance: 17.5
click at [86, 148] on div "- Worked on a four person team to develop product features for the sleep-monito…" at bounding box center [169, 178] width 205 height 116
click at [86, 148] on p "- The position was the role of an embedded software engineer, Halo Rise code wa…" at bounding box center [169, 144] width 205 height 17
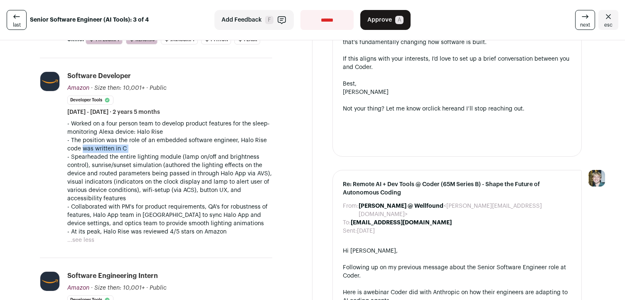
drag, startPoint x: 86, startPoint y: 148, endPoint x: 160, endPoint y: 148, distance: 74.0
click at [161, 148] on p "- The position was the role of an embedded software engineer, Halo Rise code wa…" at bounding box center [169, 144] width 205 height 17
click at [160, 148] on p "- The position was the role of an embedded software engineer, Halo Rise code wa…" at bounding box center [169, 144] width 205 height 17
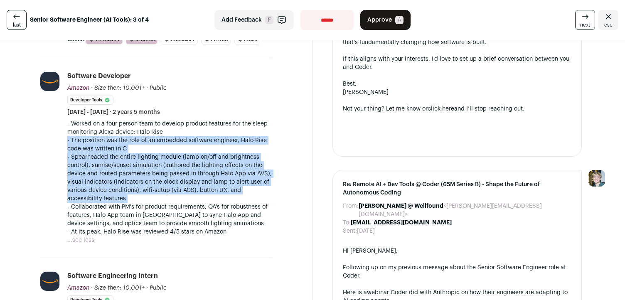
drag, startPoint x: 160, startPoint y: 148, endPoint x: 152, endPoint y: 170, distance: 23.0
click at [152, 170] on div "- Worked on a four person team to develop product features for the sleep-monito…" at bounding box center [169, 178] width 205 height 116
click at [152, 170] on p "- Spearheaded the entire lighting module (lamp on/off and brightness control), …" at bounding box center [169, 178] width 205 height 50
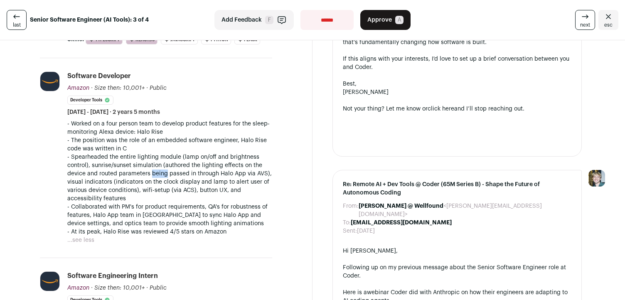
click at [152, 170] on p "- Spearheaded the entire lighting module (lamp on/off and brightness control), …" at bounding box center [169, 178] width 205 height 50
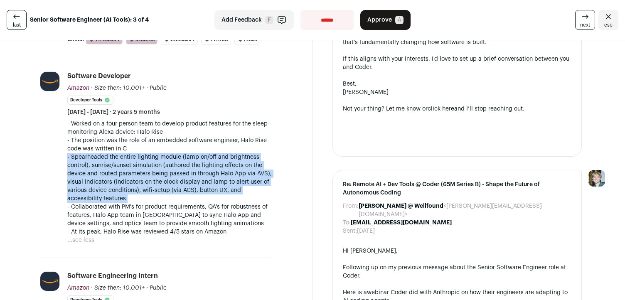
click at [152, 170] on p "- Spearheaded the entire lighting module (lamp on/off and brightness control), …" at bounding box center [169, 178] width 205 height 50
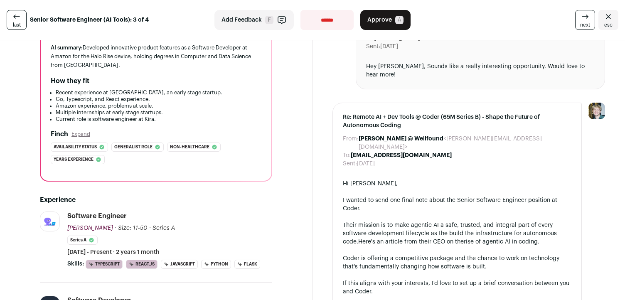
scroll to position [0, 0]
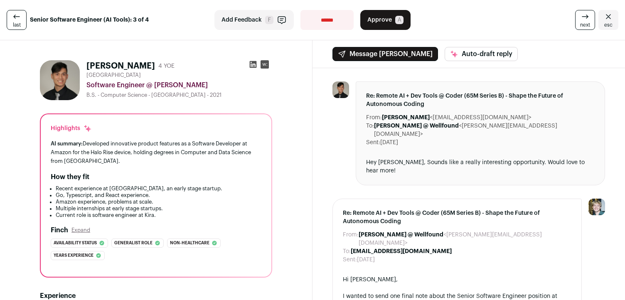
click at [472, 158] on div "Hey [PERSON_NAME], Sounds like a really interesting opportunity. Would love to …" at bounding box center [480, 166] width 229 height 17
drag, startPoint x: 472, startPoint y: 156, endPoint x: 534, endPoint y: 156, distance: 62.0
click at [534, 158] on div "Hey [PERSON_NAME], Sounds like a really interesting opportunity. Would love to …" at bounding box center [480, 166] width 229 height 17
click at [400, 30] on div "**********" at bounding box center [312, 20] width 625 height 40
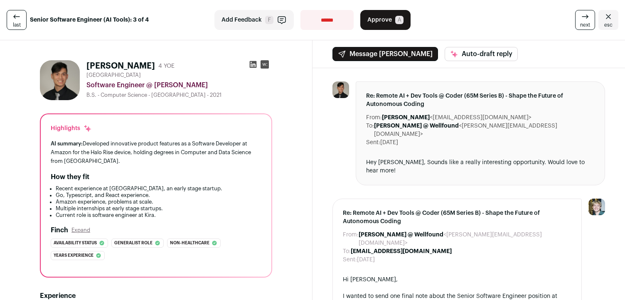
click at [400, 21] on span "A" at bounding box center [399, 20] width 8 height 8
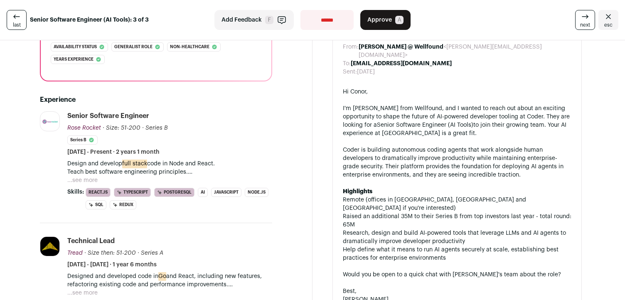
scroll to position [197, 0]
click at [81, 175] on p "Design and develop full stack code in Node and React. Teach best software engin…" at bounding box center [169, 167] width 205 height 17
click at [81, 178] on button "...see more" at bounding box center [82, 180] width 30 height 8
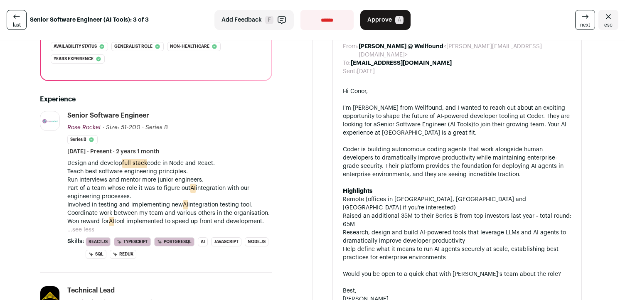
click at [103, 180] on p "Design and develop full stack code in Node and React. Teach best software engin…" at bounding box center [169, 192] width 205 height 67
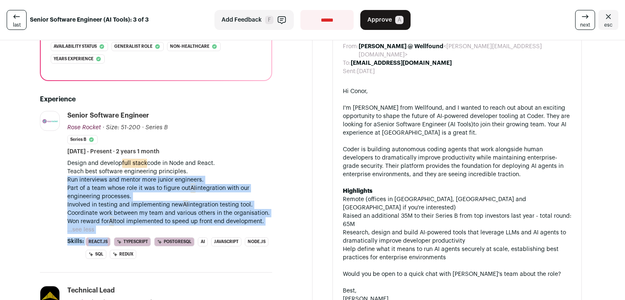
drag, startPoint x: 103, startPoint y: 180, endPoint x: 103, endPoint y: 244, distance: 63.2
click at [103, 245] on li "Senior Software Engineer Rose Rocket Rose Rocket [DOMAIN_NAME] Add to company l…" at bounding box center [169, 185] width 205 height 148
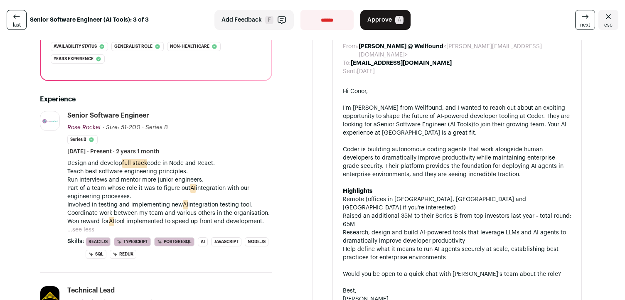
click at [427, 118] on div "I'm [PERSON_NAME] from Wellfound, and I wanted to reach out about an exciting o…" at bounding box center [457, 120] width 229 height 33
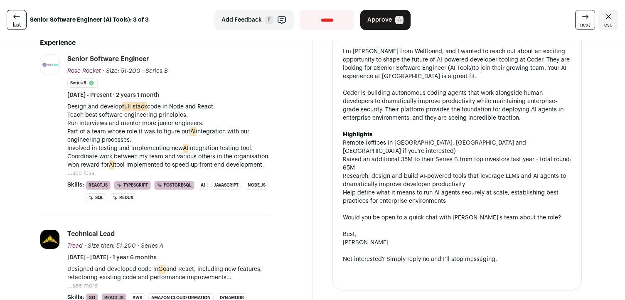
scroll to position [262, 0]
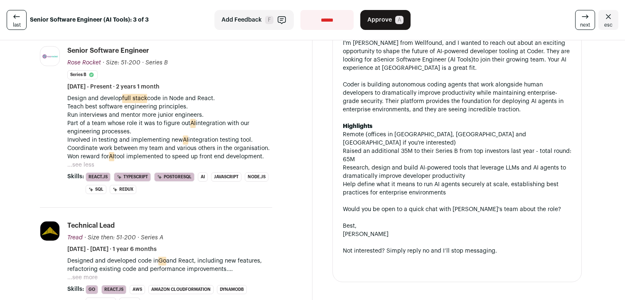
click at [140, 146] on p "Design and develop full stack code in Node and React. Teach best software engin…" at bounding box center [169, 127] width 205 height 67
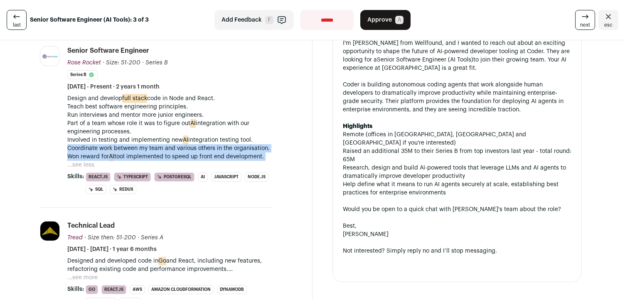
drag, startPoint x: 140, startPoint y: 146, endPoint x: 142, endPoint y: 163, distance: 17.6
click at [142, 163] on div "Design and develop full stack code in Node and React. Teach best software engin…" at bounding box center [169, 131] width 205 height 75
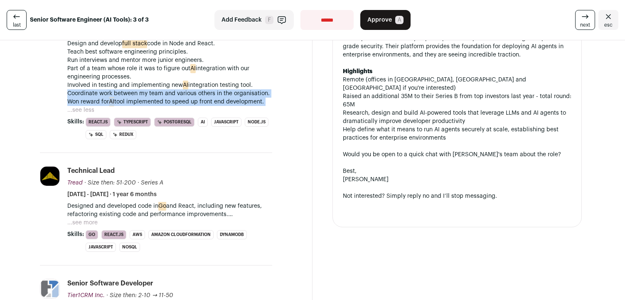
scroll to position [343, 0]
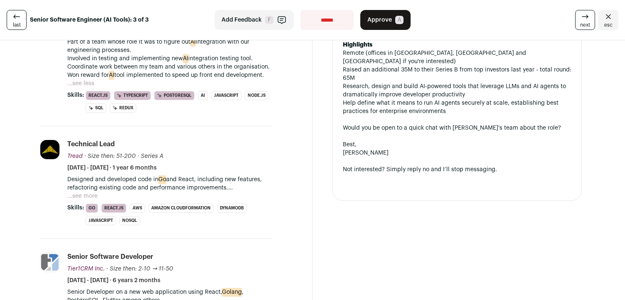
click at [142, 187] on p "Designed and developed code in Go and React, including new features, refactorin…" at bounding box center [169, 183] width 205 height 17
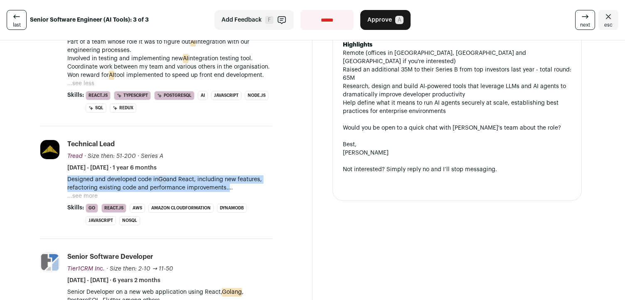
drag, startPoint x: 142, startPoint y: 187, endPoint x: 142, endPoint y: 181, distance: 5.8
click at [142, 181] on p "Designed and developed code in Go and React, including new features, refactorin…" at bounding box center [169, 183] width 205 height 17
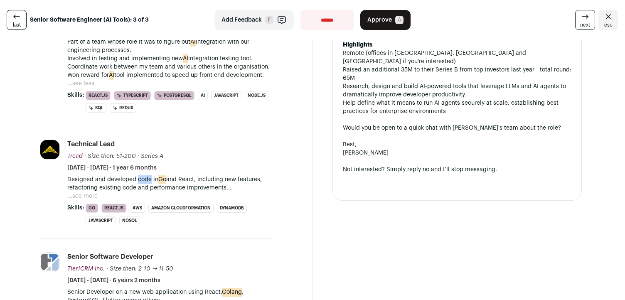
click at [142, 181] on p "Designed and developed code in Go and React, including new features, refactorin…" at bounding box center [169, 183] width 205 height 17
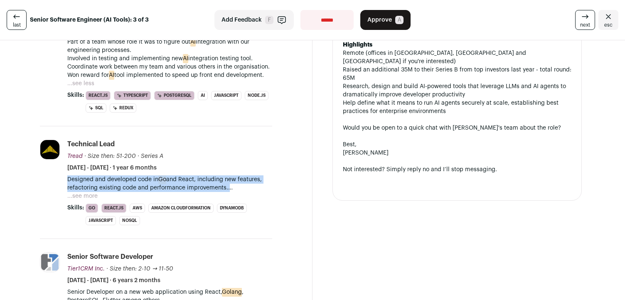
click at [142, 181] on p "Designed and developed code in Go and React, including new features, refactorin…" at bounding box center [169, 183] width 205 height 17
click at [131, 180] on p "Designed and developed code in Go and React, including new features, refactorin…" at bounding box center [169, 183] width 205 height 17
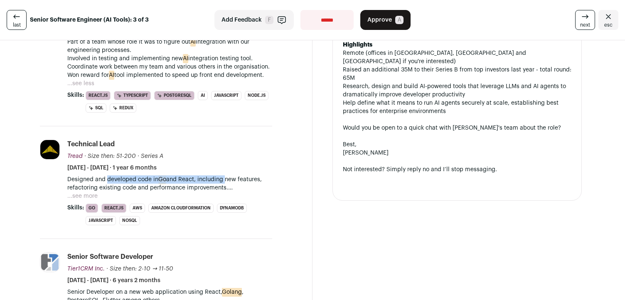
drag, startPoint x: 131, startPoint y: 180, endPoint x: 201, endPoint y: 181, distance: 70.3
click at [201, 181] on p "Designed and developed code in Go and React, including new features, refactorin…" at bounding box center [169, 183] width 205 height 17
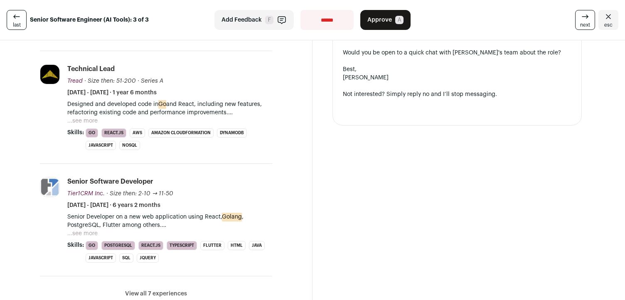
scroll to position [447, 0]
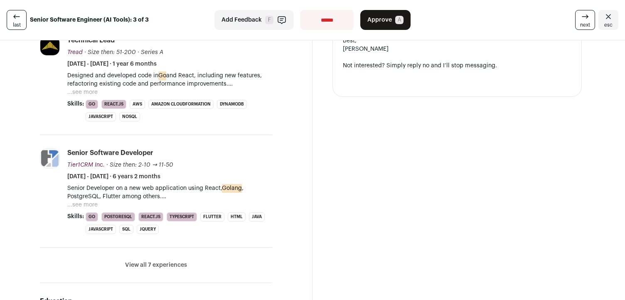
click at [198, 186] on p "Senior Developer on a new web application using React, Golang , PostgreSQL, Flu…" at bounding box center [169, 192] width 205 height 17
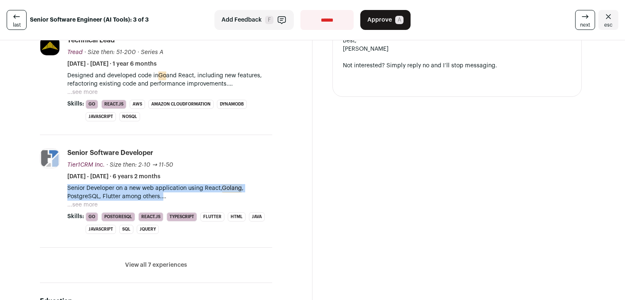
click at [198, 186] on p "Senior Developer on a new web application using React, Golang , PostgreSQL, Flu…" at bounding box center [169, 192] width 205 height 17
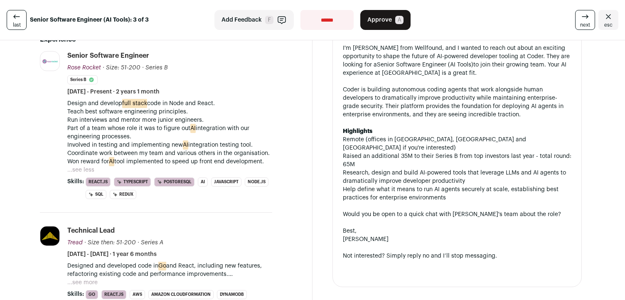
scroll to position [0, 0]
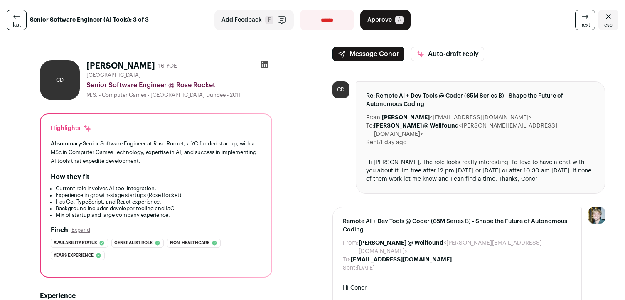
click at [380, 22] on span "Approve" at bounding box center [380, 20] width 25 height 8
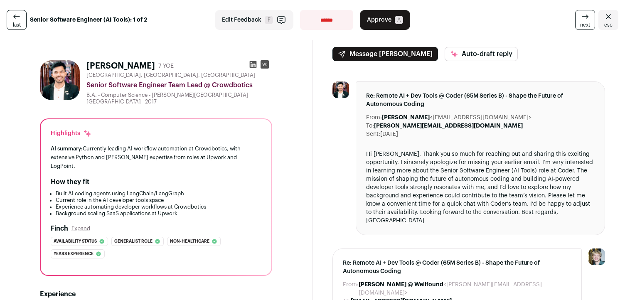
click at [608, 18] on icon "Close" at bounding box center [609, 17] width 10 height 10
